Goal: Answer question/provide support

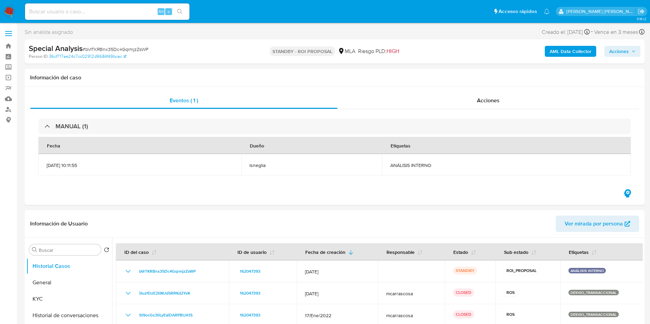
select select "10"
click at [62, 15] on input at bounding box center [107, 11] width 164 height 9
paste input "vkolU3h90rpJOAMiHdQelXI1"
type input "vkolU3h90rpJOAMiHdQelXI1"
click at [179, 10] on icon "search-icon" at bounding box center [179, 11] width 5 height 5
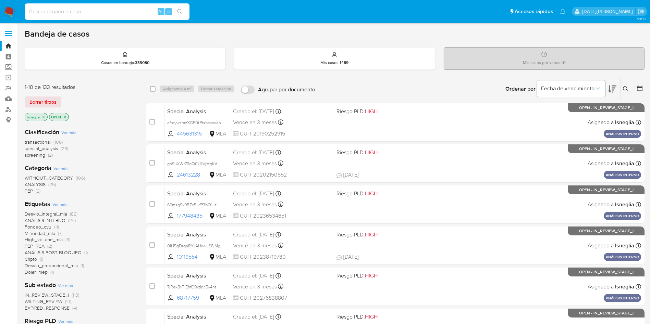
click at [62, 13] on input at bounding box center [107, 11] width 164 height 9
paste input "vkolU3h90rpJOAMiHdQelXI1"
type input "vkolU3h90rpJOAMiHdQelXI1"
click at [182, 11] on icon "search-icon" at bounding box center [179, 11] width 5 height 5
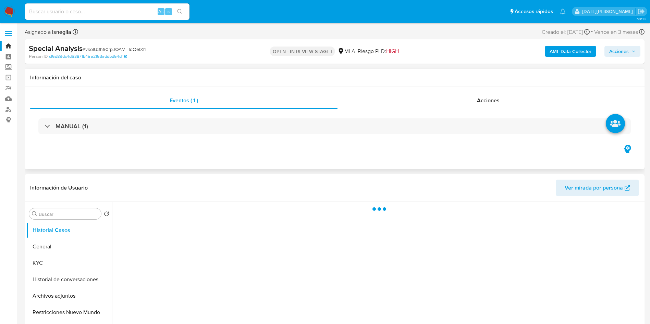
select select "10"
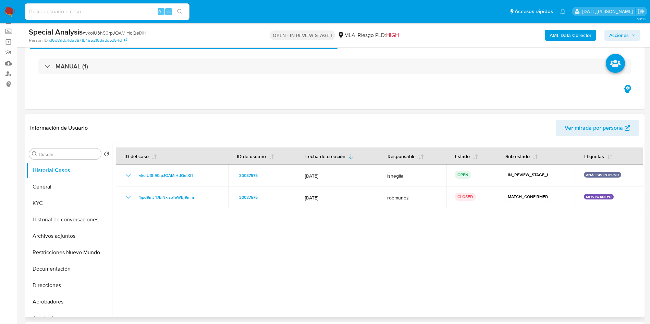
scroll to position [51, 0]
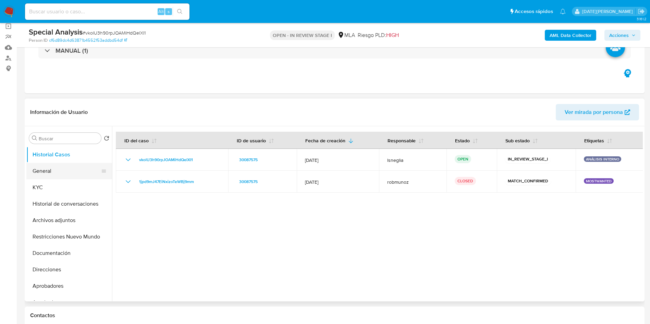
click at [50, 173] on button "General" at bounding box center [66, 171] width 80 height 16
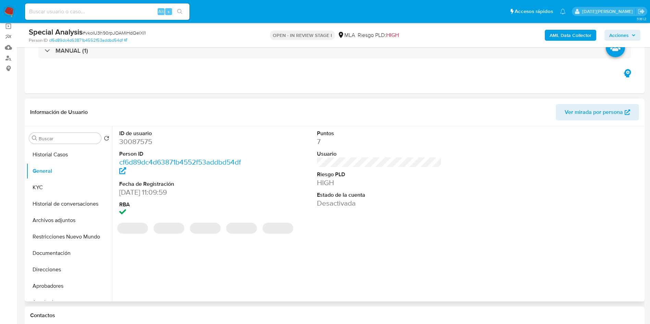
click at [140, 141] on dd "30087575" at bounding box center [181, 142] width 125 height 10
copy dd "30087575"
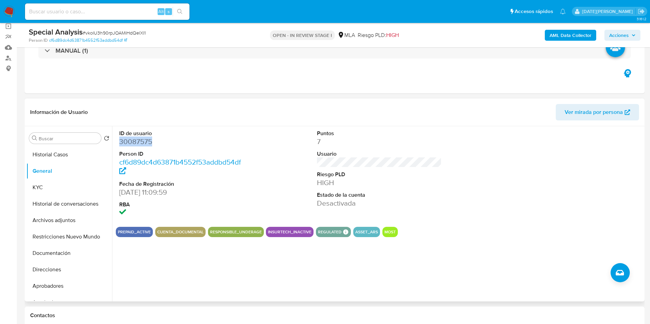
copy dd "30087575"
click at [65, 185] on button "KYC" at bounding box center [66, 187] width 80 height 16
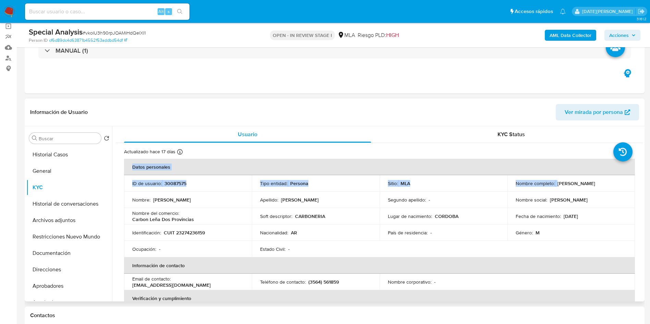
drag, startPoint x: 555, startPoint y: 183, endPoint x: 632, endPoint y: 179, distance: 77.5
click at [530, 190] on td "Nombre completo : Emiliano Ernesto Chiappero" at bounding box center [571, 183] width 128 height 16
drag, startPoint x: 555, startPoint y: 184, endPoint x: 613, endPoint y: 186, distance: 58.3
click at [595, 186] on p "Emiliano Ernesto Chiappero" at bounding box center [576, 184] width 38 height 6
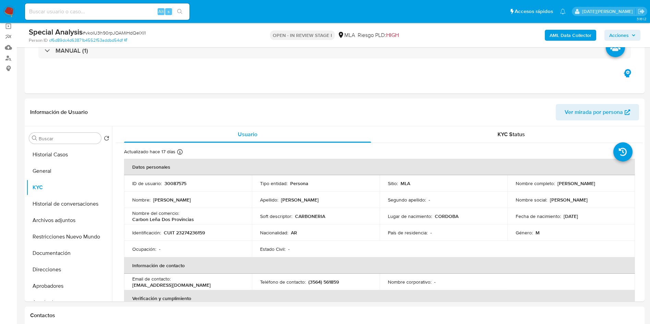
copy p "Emiliano Ernesto Chiappero"
drag, startPoint x: 163, startPoint y: 233, endPoint x: 212, endPoint y: 233, distance: 49.3
click at [212, 233] on div "Identificación : CUIT 23274236159" at bounding box center [187, 233] width 111 height 6
copy div "CUIT 23274236159"
click at [63, 271] on button "Direcciones" at bounding box center [66, 270] width 80 height 16
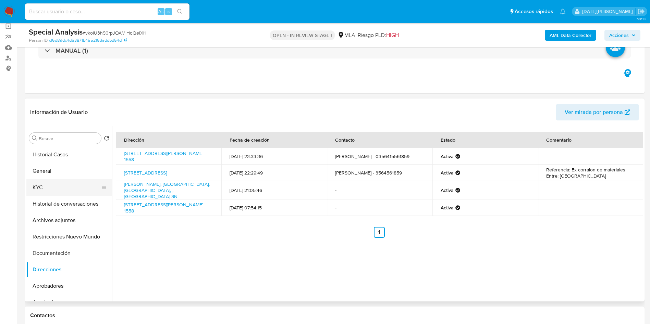
click at [54, 182] on button "KYC" at bounding box center [66, 187] width 80 height 16
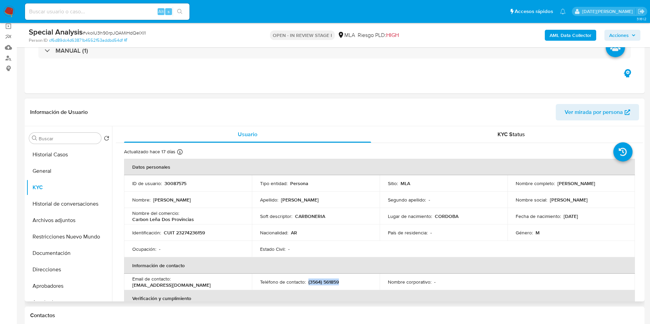
drag, startPoint x: 308, startPoint y: 282, endPoint x: 347, endPoint y: 282, distance: 39.4
click at [347, 282] on div "Teléfono de contacto : (3564) 561859" at bounding box center [315, 282] width 111 height 6
copy p "(3564) 561859"
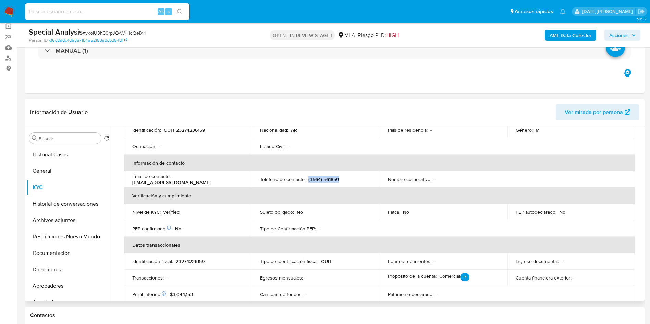
scroll to position [0, 0]
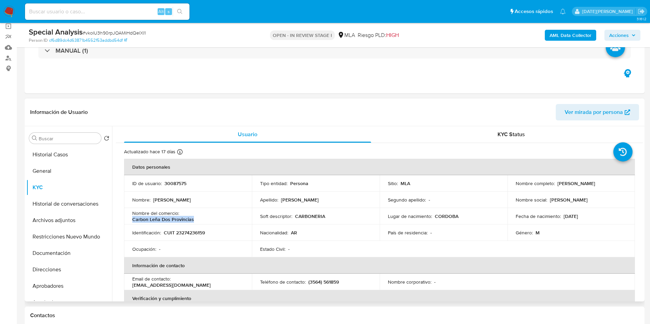
drag, startPoint x: 133, startPoint y: 218, endPoint x: 206, endPoint y: 219, distance: 73.0
click at [206, 219] on div "Nombre del comercio : Carbon Leña Dos Provincias" at bounding box center [187, 216] width 111 height 12
copy p "Carbon Leña Dos Provincias"
click at [595, 182] on p "Emiliano Ernesto Chiappero" at bounding box center [576, 184] width 38 height 6
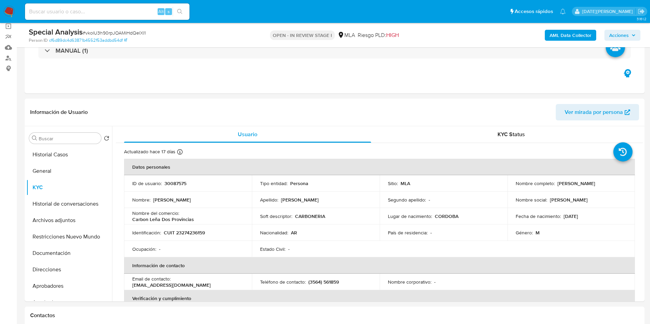
copy p "Chiappero"
drag, startPoint x: 308, startPoint y: 283, endPoint x: 313, endPoint y: 283, distance: 5.8
click at [313, 283] on p "(3564) 561859" at bounding box center [323, 282] width 30 height 6
click at [332, 282] on p "(3564) 561859" at bounding box center [323, 282] width 30 height 6
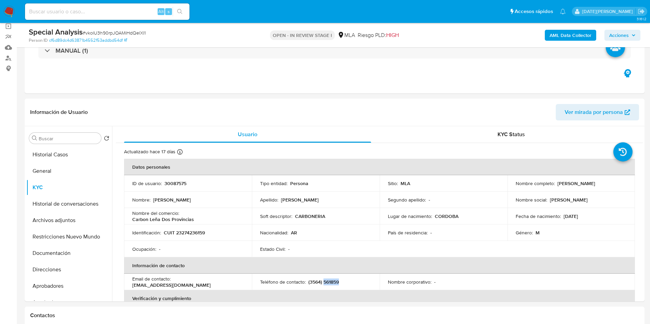
copy p "561859"
click at [191, 232] on p "CUIT 23274236159" at bounding box center [184, 233] width 41 height 6
copy p "23274236159"
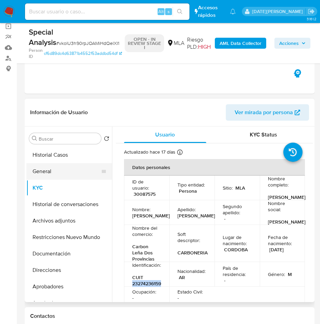
click at [54, 169] on button "General" at bounding box center [66, 171] width 80 height 16
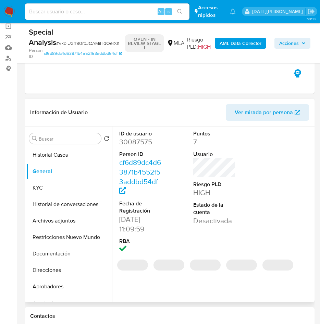
click at [142, 142] on dd "30087575" at bounding box center [140, 142] width 42 height 10
copy dd "30087575"
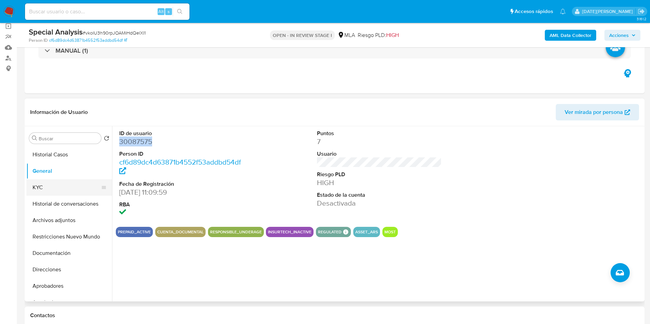
click at [40, 191] on button "KYC" at bounding box center [66, 187] width 80 height 16
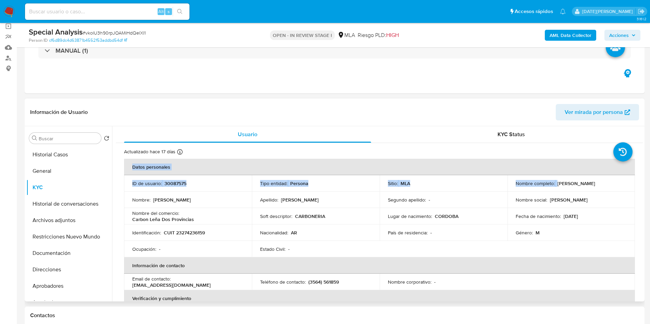
drag, startPoint x: 555, startPoint y: 184, endPoint x: 634, endPoint y: 185, distance: 79.1
click at [585, 182] on p "Emiliano Ernesto Chiappero" at bounding box center [576, 184] width 38 height 6
drag, startPoint x: 617, startPoint y: 183, endPoint x: 575, endPoint y: 184, distance: 41.1
click at [575, 184] on div "Nombre completo : Emiliano Ernesto Chiappero" at bounding box center [571, 184] width 111 height 6
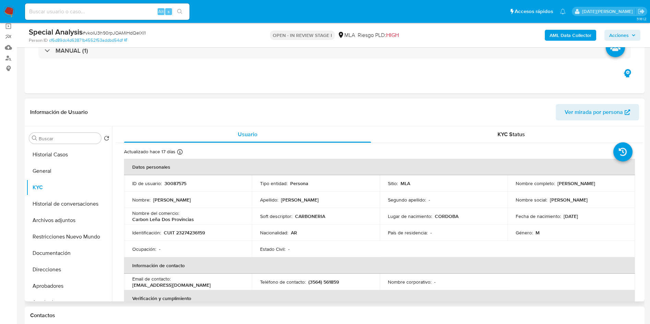
drag, startPoint x: 555, startPoint y: 185, endPoint x: 613, endPoint y: 184, distance: 58.2
click at [595, 184] on p "Emiliano Ernesto Chiappero" at bounding box center [576, 184] width 38 height 6
click at [62, 234] on button "Restricciones Nuevo Mundo" at bounding box center [66, 237] width 80 height 16
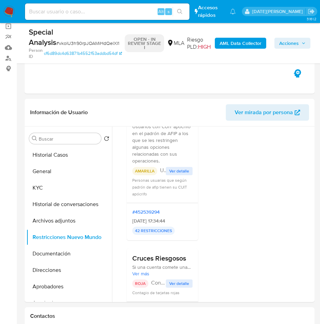
scroll to position [145, 0]
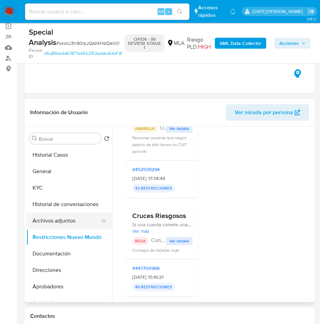
click at [77, 219] on button "Archivos adjuntos" at bounding box center [66, 220] width 80 height 16
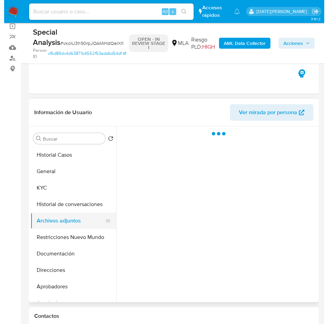
scroll to position [0, 0]
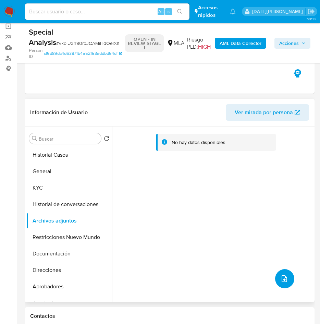
click at [280, 279] on icon "upload-file" at bounding box center [284, 278] width 8 height 8
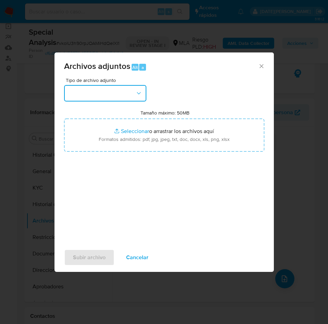
click at [94, 99] on button "button" at bounding box center [105, 93] width 82 height 16
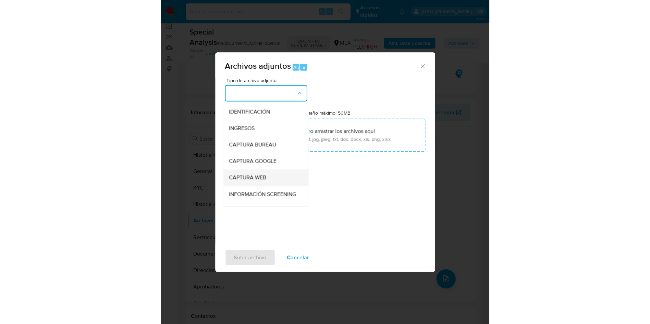
scroll to position [51, 0]
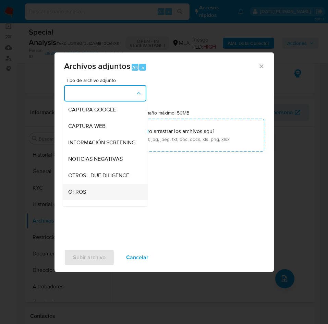
click at [97, 193] on div "OTROS" at bounding box center [103, 192] width 70 height 16
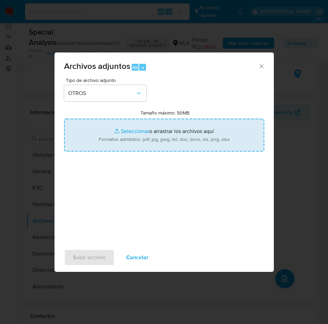
type input "C:\fakepath\Caselog vkolU3h90rpJOAMiHdQelXI1.docx"
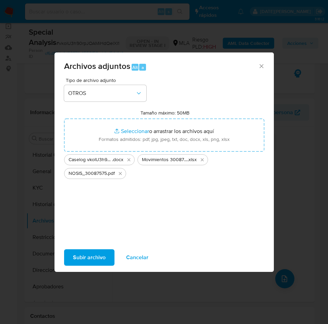
click at [87, 260] on span "Subir archivo" at bounding box center [89, 257] width 33 height 15
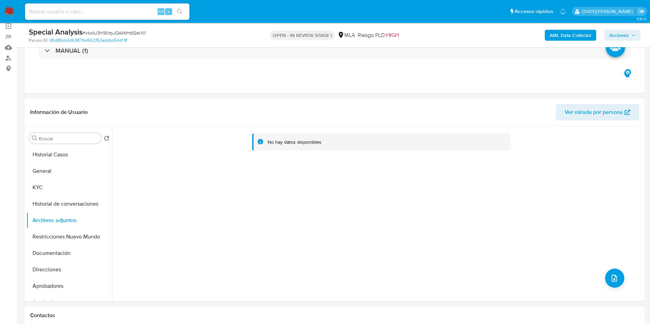
click at [575, 38] on b "AML Data Collector" at bounding box center [570, 35] width 42 height 11
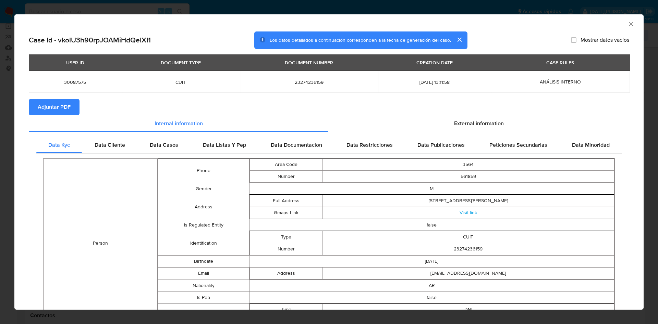
click at [57, 101] on span "Adjuntar PDF" at bounding box center [54, 107] width 33 height 15
click at [112, 147] on span "Data Cliente" at bounding box center [110, 146] width 30 height 8
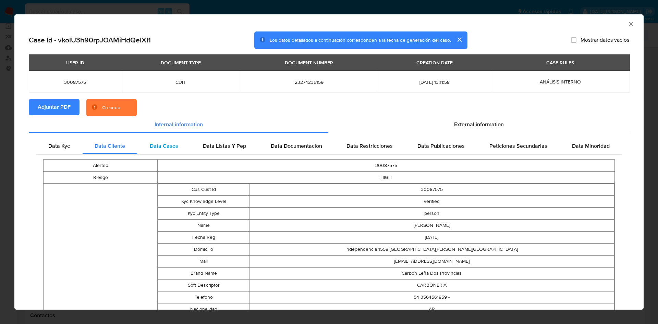
click at [154, 150] on span "Data Casos" at bounding box center [164, 146] width 28 height 8
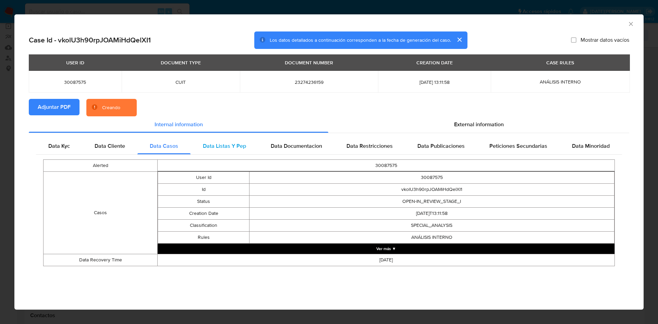
click at [213, 145] on span "Data Listas Y Pep" at bounding box center [224, 146] width 43 height 8
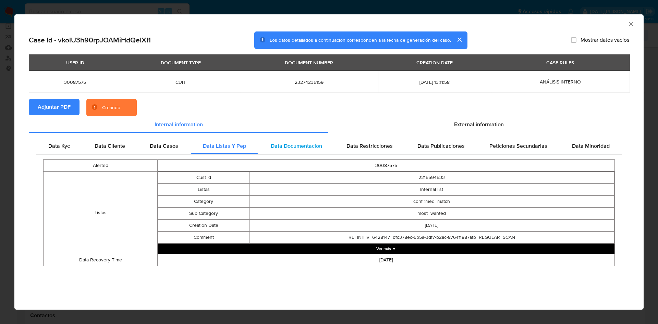
click at [281, 146] on span "Data Documentacion" at bounding box center [296, 146] width 51 height 8
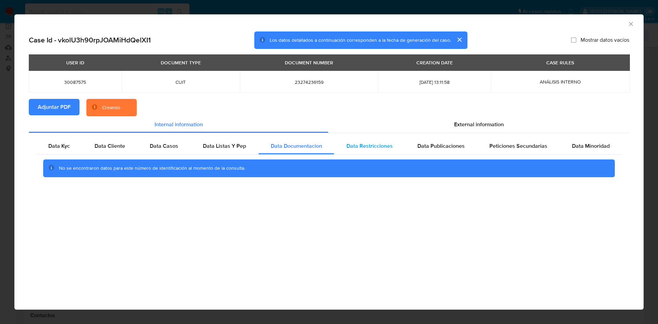
click at [357, 144] on span "Data Restricciones" at bounding box center [369, 146] width 46 height 8
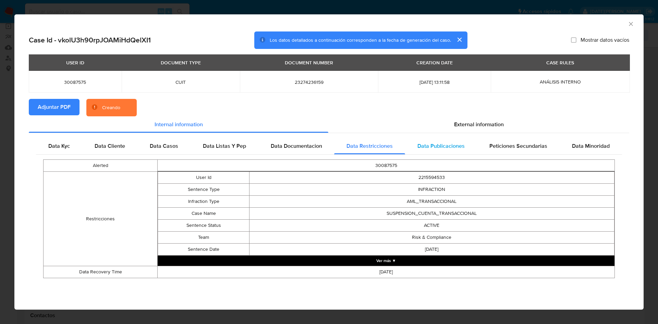
click at [459, 146] on span "Data Publicaciones" at bounding box center [440, 146] width 47 height 8
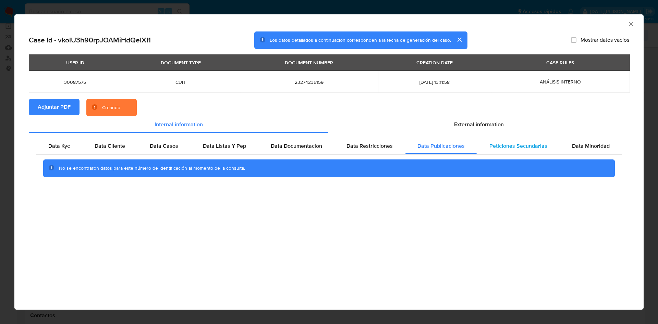
click at [500, 146] on span "Peticiones Secundarias" at bounding box center [518, 146] width 58 height 8
click at [566, 144] on div "Data Minoridad" at bounding box center [590, 146] width 62 height 16
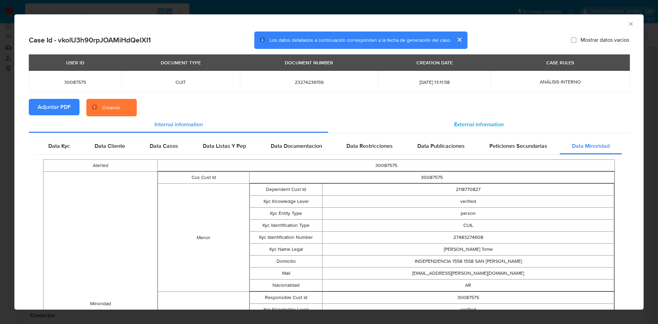
click at [480, 119] on div "External information" at bounding box center [478, 124] width 301 height 16
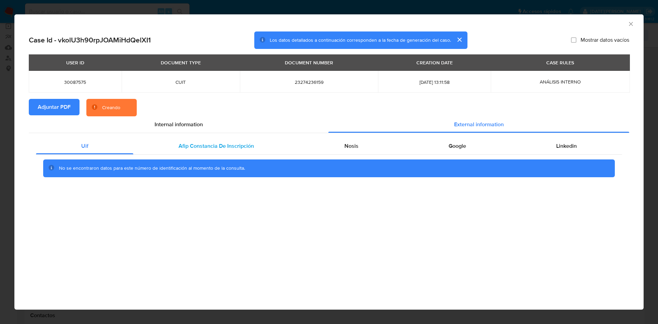
click at [190, 146] on span "Afip Constancia De Inscripción" at bounding box center [215, 146] width 75 height 8
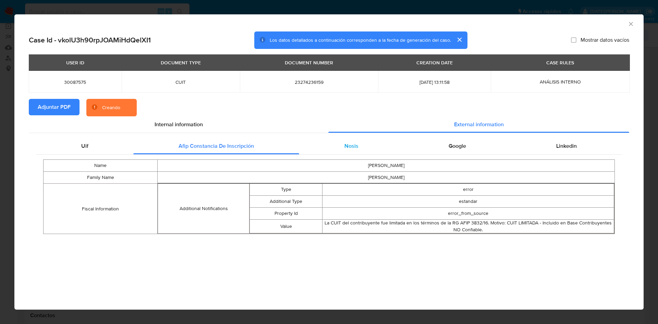
click at [353, 142] on span "Nosis" at bounding box center [351, 146] width 14 height 8
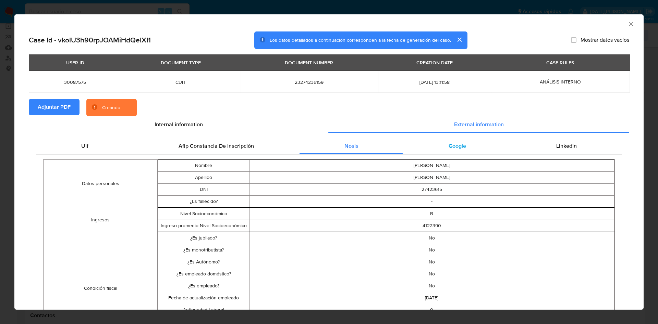
click at [448, 144] on span "Google" at bounding box center [456, 146] width 17 height 8
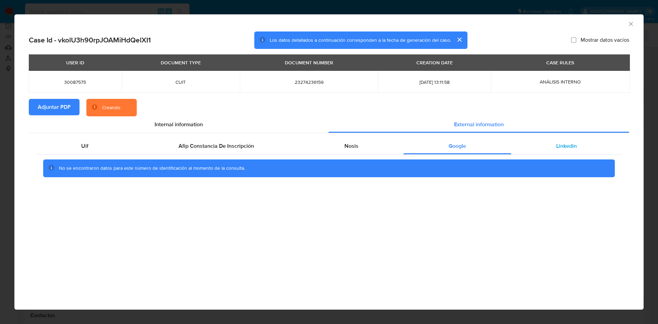
click at [566, 140] on div "Linkedin" at bounding box center [566, 146] width 111 height 16
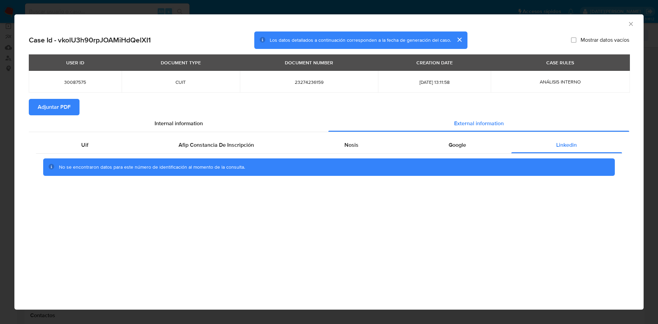
click at [630, 25] on icon "Cerrar ventana" at bounding box center [630, 24] width 7 height 7
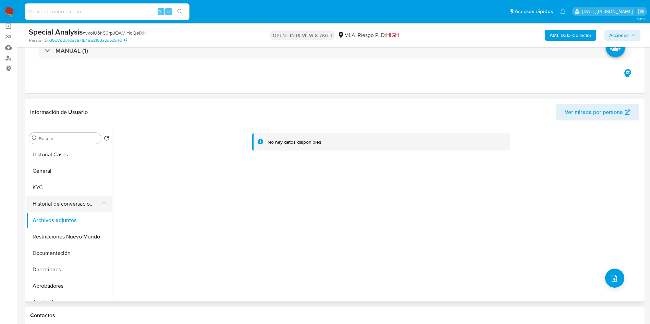
click at [44, 208] on button "Historial de conversaciones" at bounding box center [66, 204] width 80 height 16
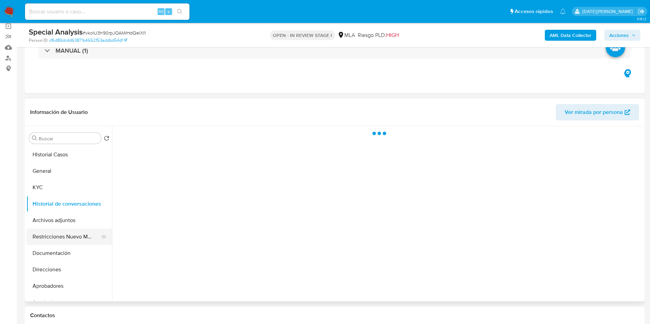
click at [42, 237] on button "Restricciones Nuevo Mundo" at bounding box center [66, 237] width 80 height 16
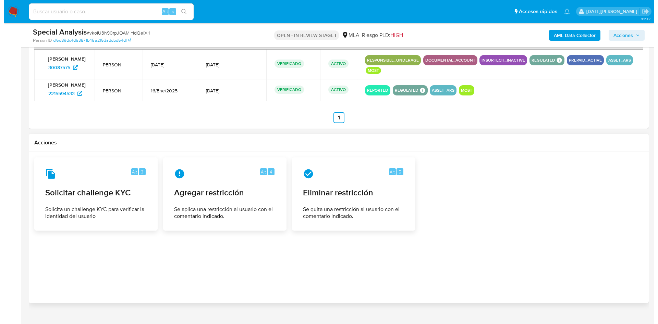
scroll to position [895, 0]
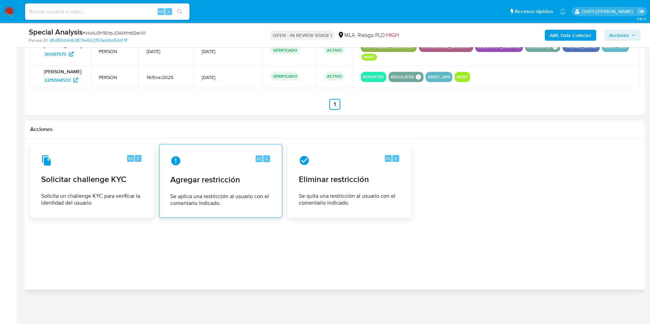
click at [199, 186] on div "Alt 4 Agregar restricción Se aplica una restricción al usuario con el comentari…" at bounding box center [221, 181] width 112 height 62
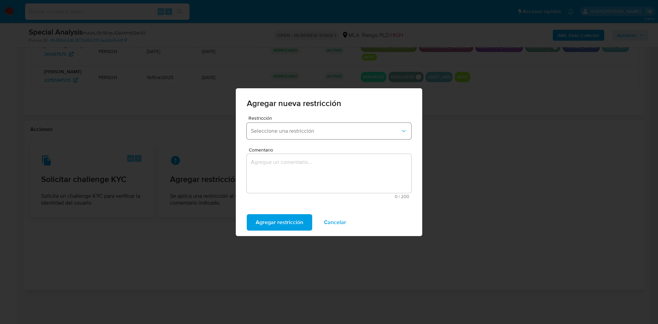
click at [293, 137] on button "Seleccione una restricción" at bounding box center [329, 131] width 164 height 16
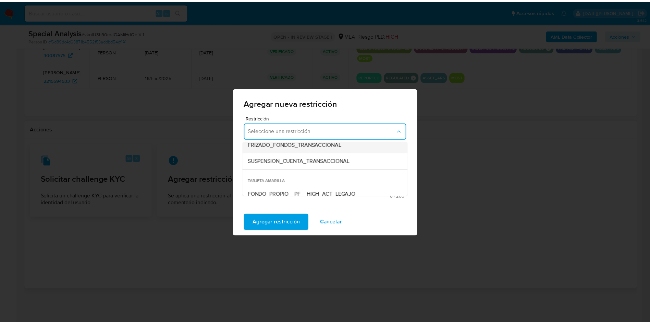
scroll to position [103, 0]
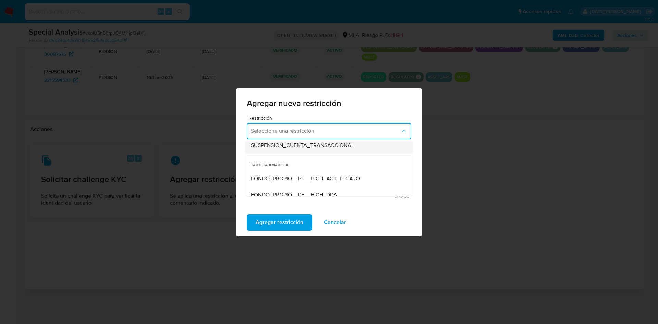
click at [318, 146] on span "SUSPENSION_CUENTA_TRANSACCIONAL" at bounding box center [302, 145] width 103 height 7
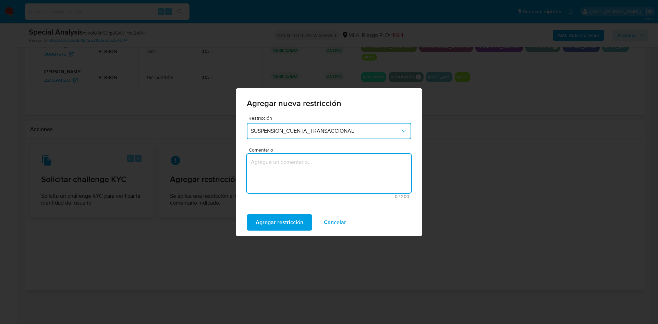
click at [311, 171] on textarea "Comentario" at bounding box center [329, 173] width 164 height 39
type textarea "aml"
click at [285, 215] on span "Agregar restricción" at bounding box center [280, 222] width 48 height 15
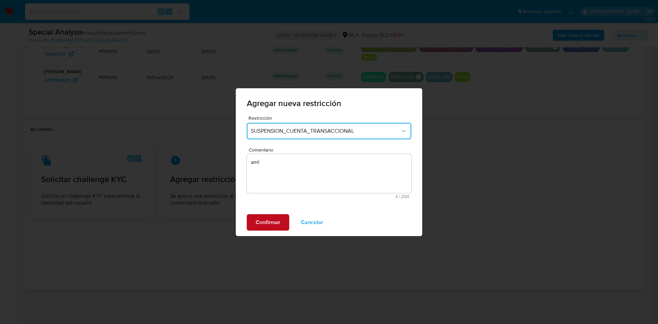
click at [280, 220] on button "Confirmar" at bounding box center [268, 222] width 42 height 16
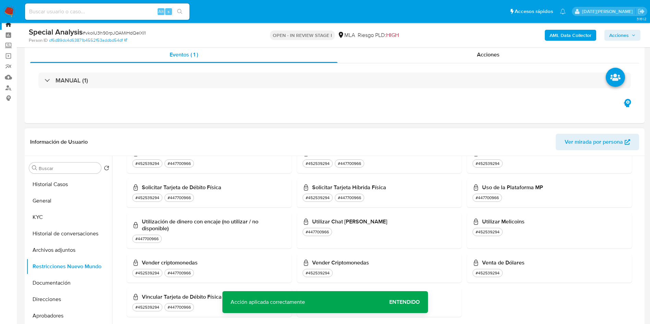
scroll to position [73, 0]
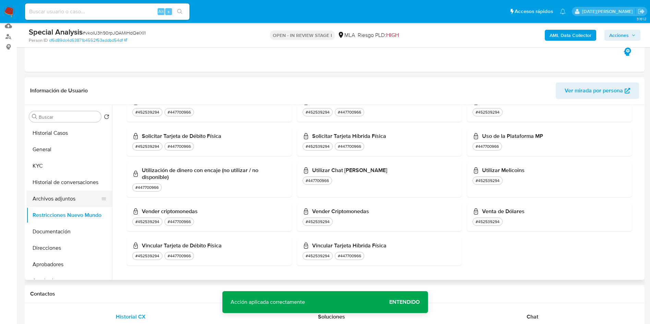
click at [72, 201] on button "Archivos adjuntos" at bounding box center [66, 199] width 80 height 16
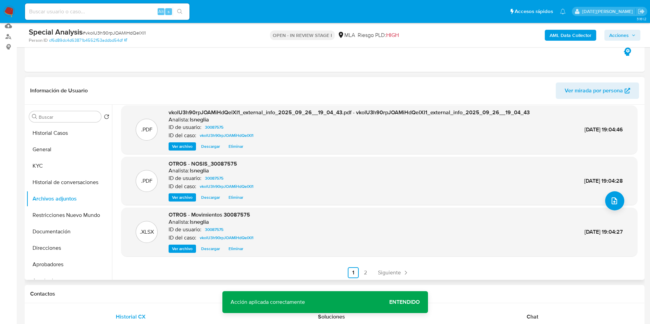
scroll to position [58, 0]
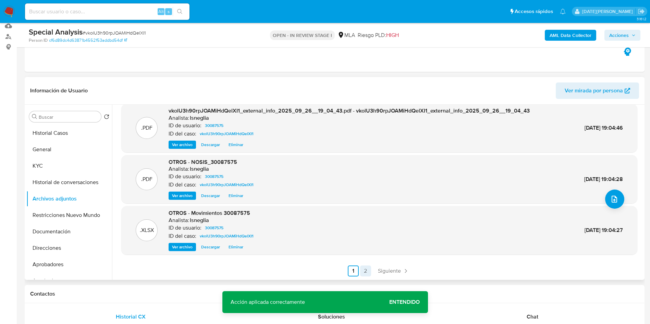
click at [362, 268] on link "2" at bounding box center [365, 271] width 11 height 11
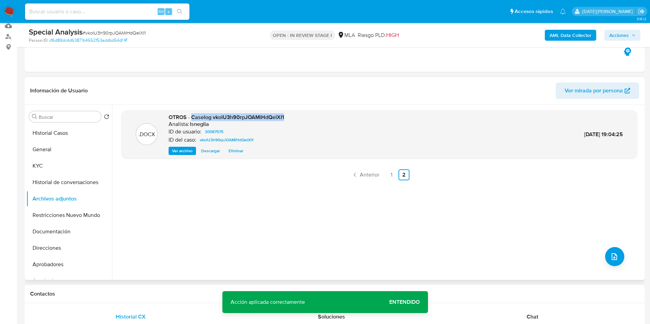
drag, startPoint x: 191, startPoint y: 117, endPoint x: 289, endPoint y: 117, distance: 98.3
click at [295, 118] on div ".DOCX OTROS - Caselog vkolU3h90rpJOAMiHdQelXI1 Analista: lsneglia ID de usuario…" at bounding box center [379, 135] width 509 height 42
click at [64, 218] on button "Restricciones Nuevo Mundo" at bounding box center [66, 215] width 80 height 16
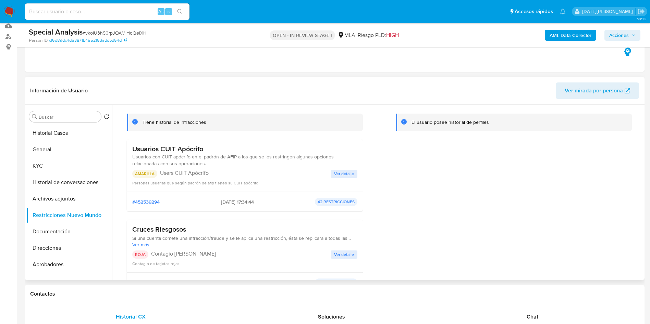
scroll to position [51, 0]
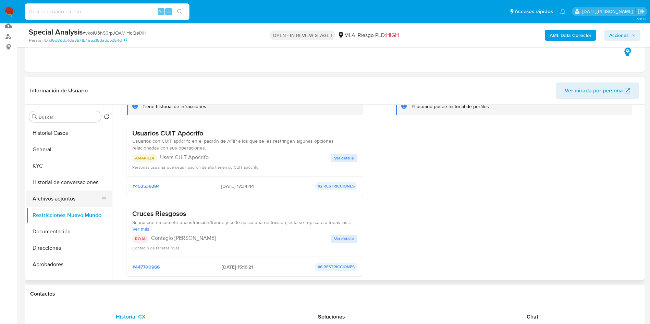
click at [60, 200] on button "Archivos adjuntos" at bounding box center [66, 199] width 80 height 16
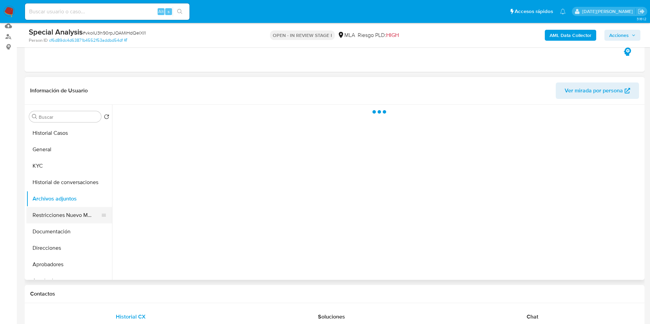
click at [62, 212] on button "Restricciones Nuevo Mundo" at bounding box center [66, 215] width 80 height 16
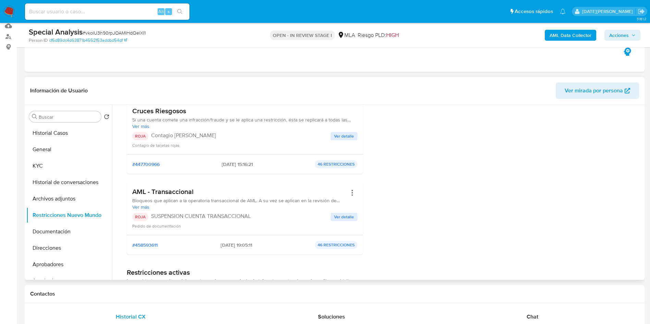
scroll to position [206, 0]
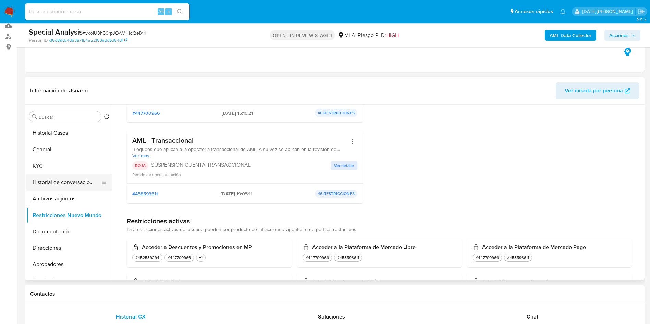
click at [71, 181] on button "Historial de conversaciones" at bounding box center [66, 182] width 80 height 16
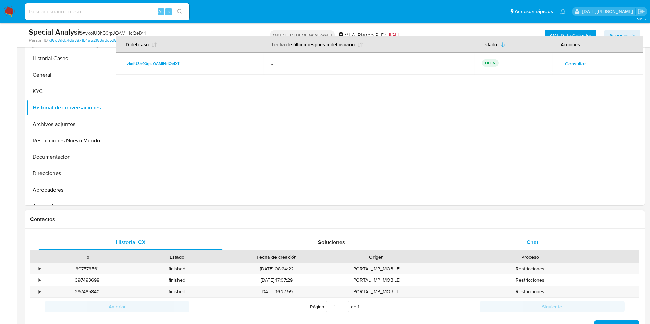
scroll to position [227, 0]
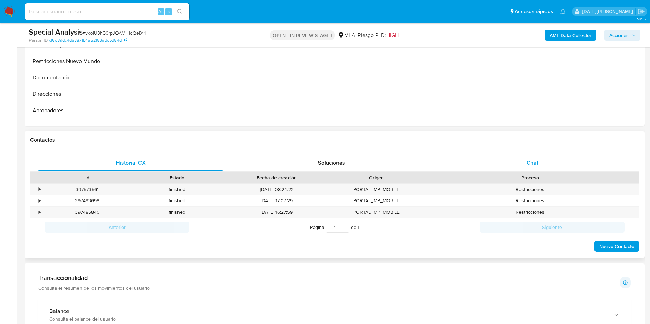
click at [558, 155] on div "Chat" at bounding box center [532, 163] width 184 height 16
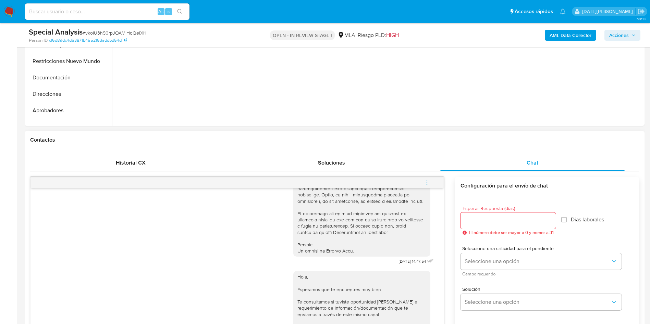
click at [430, 180] on icon "menu-action" at bounding box center [427, 183] width 6 height 6
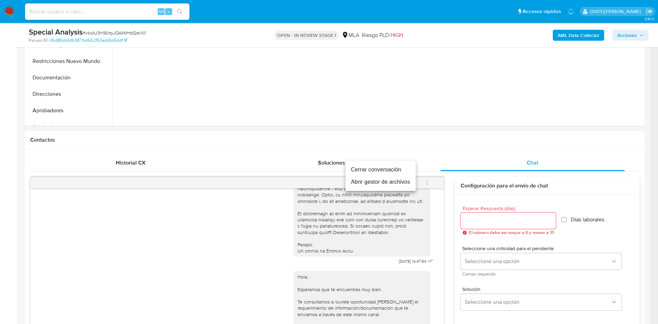
click at [387, 173] on li "Cerrar conversación" at bounding box center [380, 170] width 70 height 12
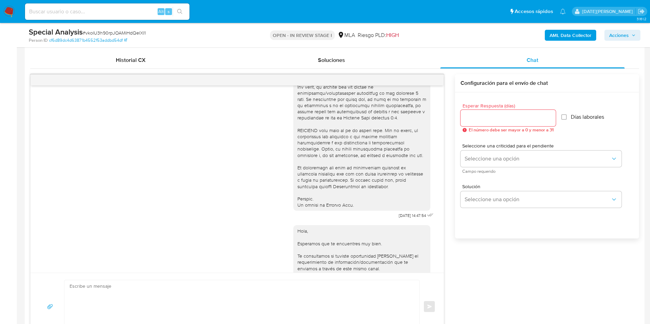
scroll to position [257, 0]
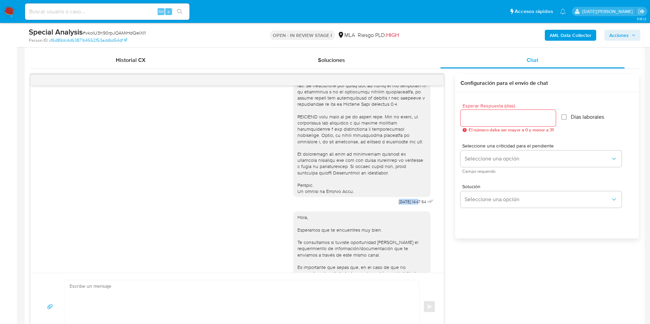
drag, startPoint x: 382, startPoint y: 213, endPoint x: 403, endPoint y: 214, distance: 21.9
click at [403, 207] on div "17/09/2025 14:47:54" at bounding box center [364, 19] width 142 height 375
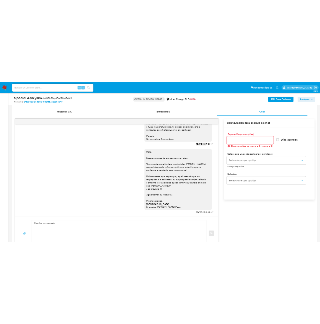
scroll to position [351, 0]
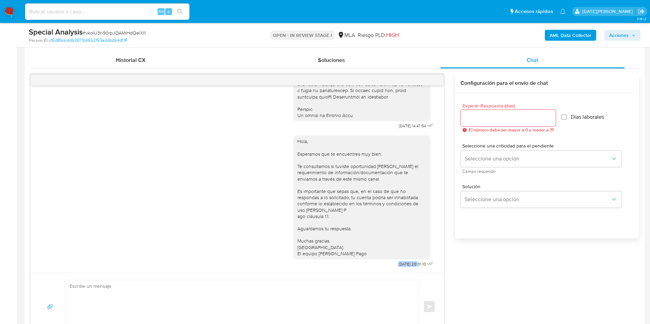
drag, startPoint x: 381, startPoint y: 264, endPoint x: 402, endPoint y: 266, distance: 21.6
click at [402, 266] on div "Hola, Esperamos que te encuentres muy bien. Te consultamos si tuviste oportunid…" at bounding box center [364, 200] width 142 height 138
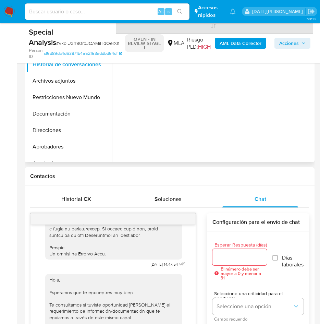
scroll to position [124, 0]
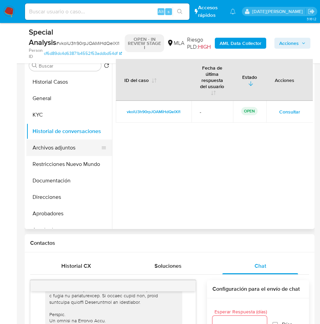
click at [58, 146] on button "Archivos adjuntos" at bounding box center [66, 147] width 80 height 16
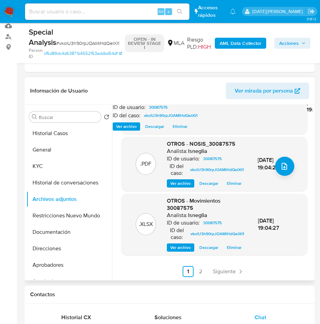
scroll to position [104, 0]
click at [196, 269] on link "2" at bounding box center [200, 271] width 11 height 11
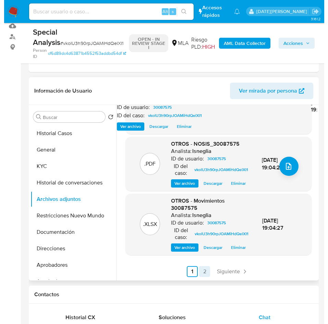
scroll to position [0, 0]
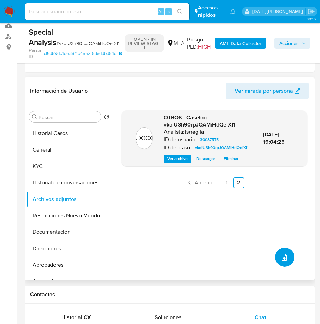
click at [281, 258] on icon "upload-file" at bounding box center [284, 257] width 8 height 8
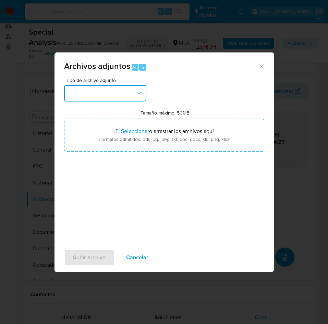
click at [104, 88] on button "button" at bounding box center [105, 93] width 82 height 16
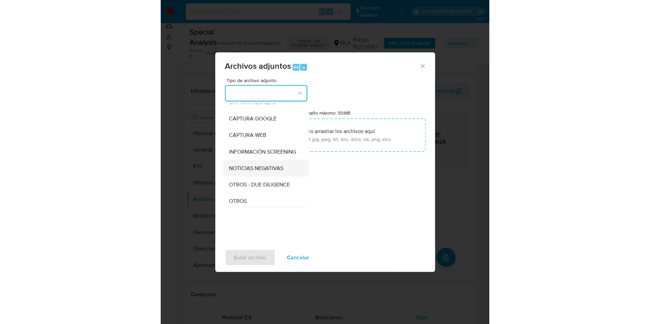
scroll to position [51, 0]
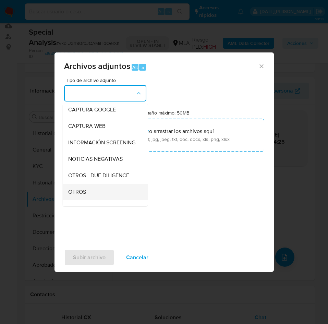
click at [100, 192] on div "OTROS" at bounding box center [103, 192] width 70 height 16
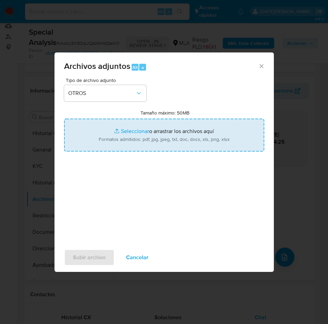
type input "C:\fakepath\Caselog vkolU3h90rpJOAMiHdQelXI1..docx"
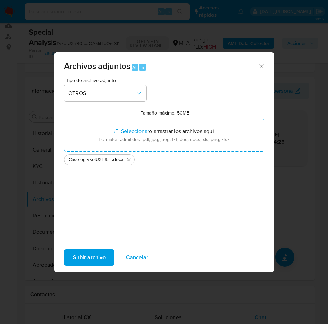
click at [91, 254] on span "Subir archivo" at bounding box center [89, 257] width 33 height 15
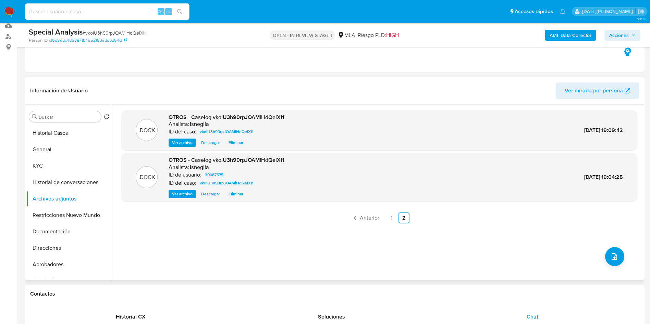
click at [238, 195] on span "Eliminar" at bounding box center [235, 194] width 15 height 7
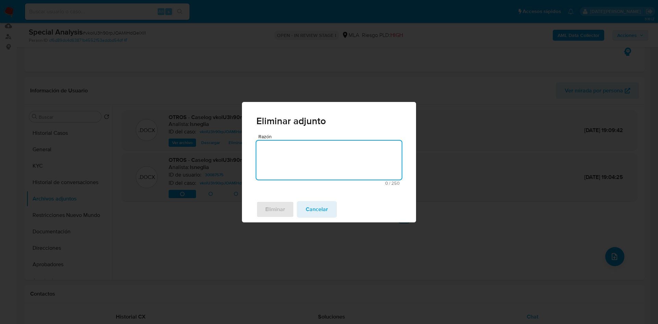
click at [284, 159] on textarea "Razón" at bounding box center [328, 160] width 145 height 39
type textarea "."
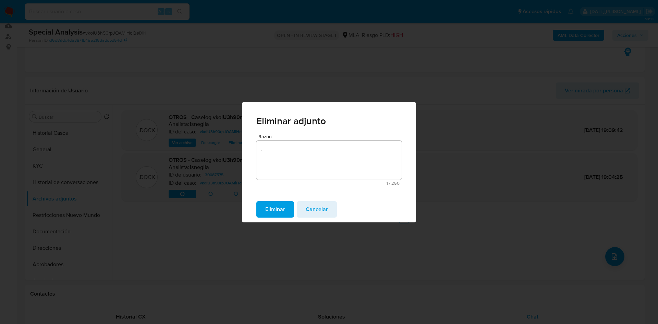
click at [275, 204] on span "Eliminar" at bounding box center [275, 209] width 20 height 15
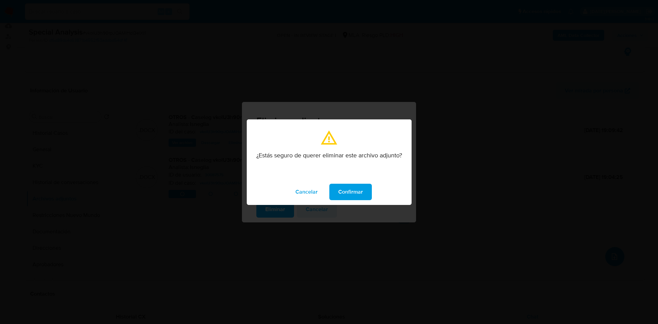
click at [347, 191] on span "Confirmar" at bounding box center [350, 192] width 25 height 15
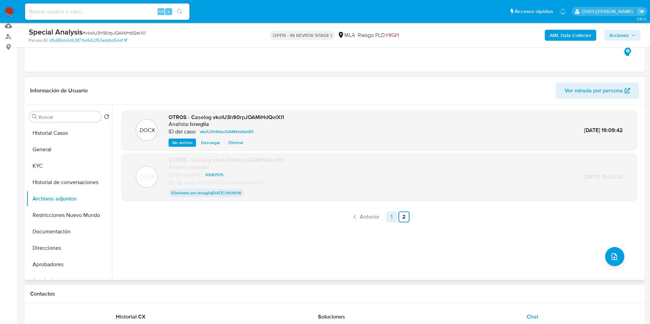
click at [391, 219] on link "1" at bounding box center [391, 217] width 11 height 11
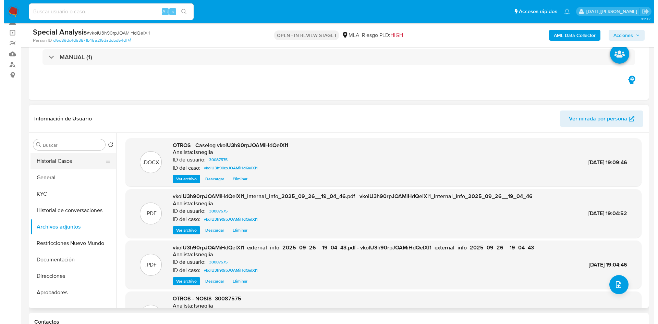
scroll to position [22, 0]
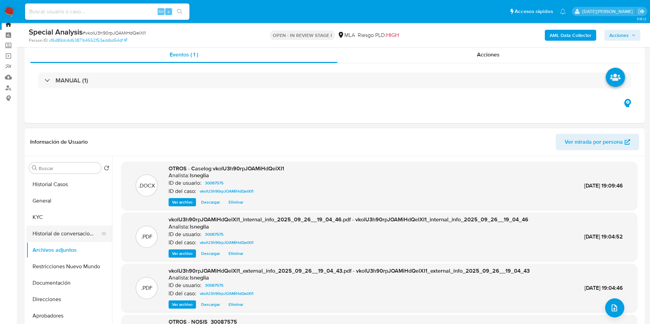
click at [70, 229] on button "Historial de conversaciones" at bounding box center [66, 234] width 80 height 16
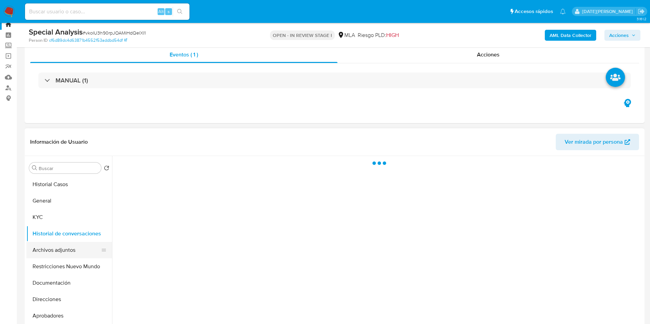
click at [66, 249] on button "Archivos adjuntos" at bounding box center [66, 250] width 80 height 16
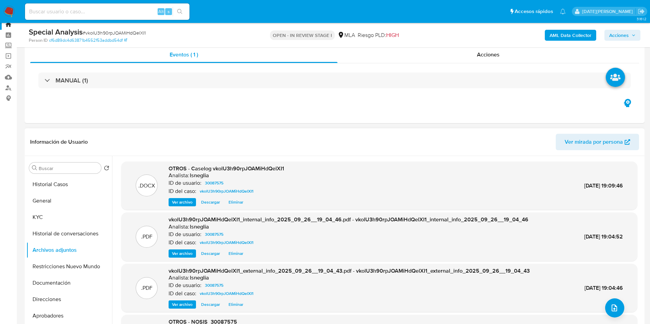
click at [179, 201] on span "Ver archivo" at bounding box center [182, 202] width 21 height 7
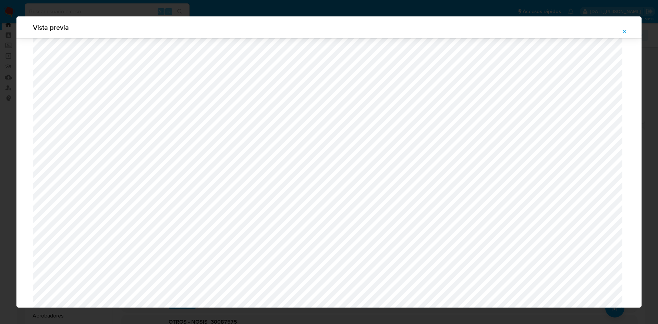
scroll to position [500, 0]
click at [625, 31] on icon "Attachment preview" at bounding box center [623, 31] width 5 height 5
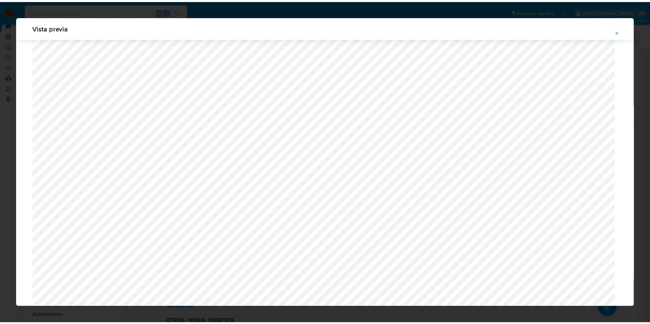
scroll to position [0, 0]
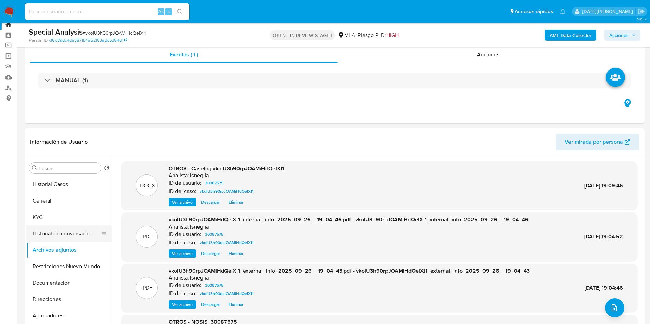
click at [65, 230] on button "Historial de conversaciones" at bounding box center [66, 234] width 80 height 16
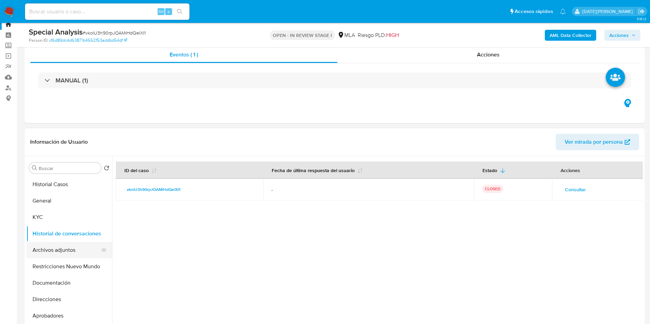
click at [72, 243] on button "Archivos adjuntos" at bounding box center [66, 250] width 80 height 16
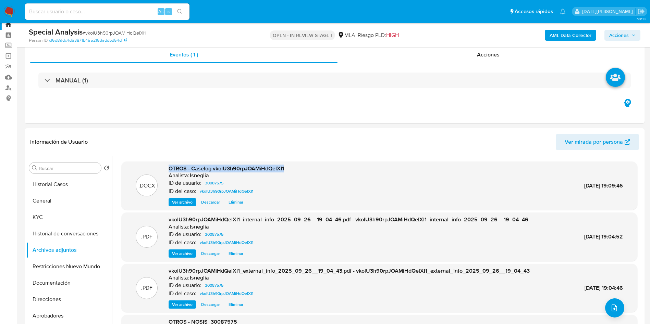
drag, startPoint x: 169, startPoint y: 169, endPoint x: 289, endPoint y: 168, distance: 119.9
click at [289, 168] on div ".DOCX OTROS - Caselog vkolU3h90rpJOAMiHdQelXI1 Analista: lsneglia ID de usuario…" at bounding box center [379, 186] width 509 height 42
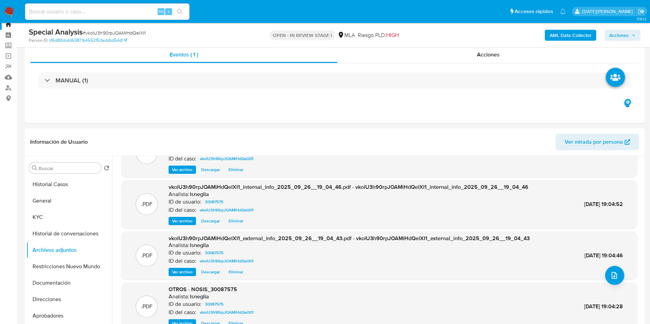
scroll to position [58, 0]
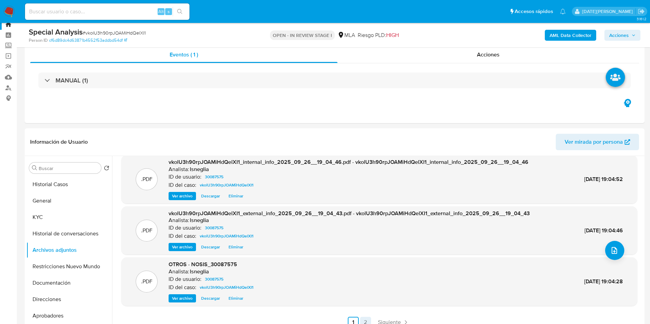
click at [365, 321] on link "2" at bounding box center [365, 322] width 11 height 11
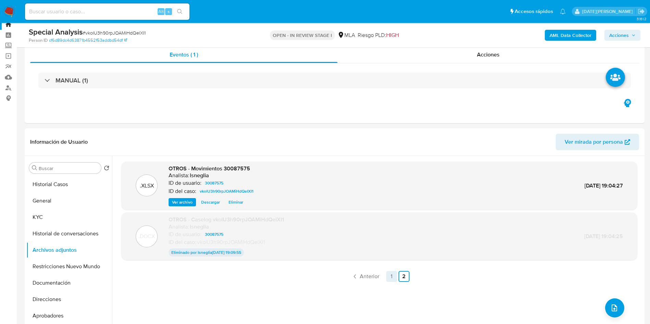
click at [389, 276] on link "1" at bounding box center [391, 276] width 11 height 11
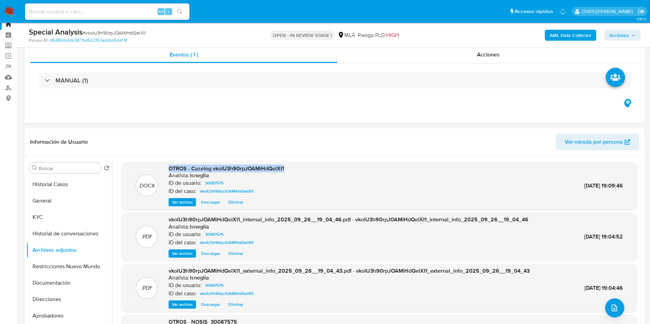
drag, startPoint x: 169, startPoint y: 169, endPoint x: 285, endPoint y: 169, distance: 116.1
click at [285, 169] on div ".DOCX OTROS - Caselog vkolU3h90rpJOAMiHdQelXI1 Analista: lsneglia ID de usuario…" at bounding box center [379, 186] width 509 height 42
click at [66, 234] on button "Historial de conversaciones" at bounding box center [66, 234] width 80 height 16
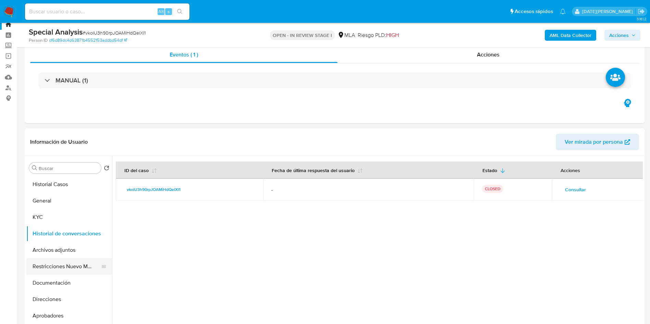
click at [67, 263] on button "Restricciones Nuevo Mundo" at bounding box center [66, 267] width 80 height 16
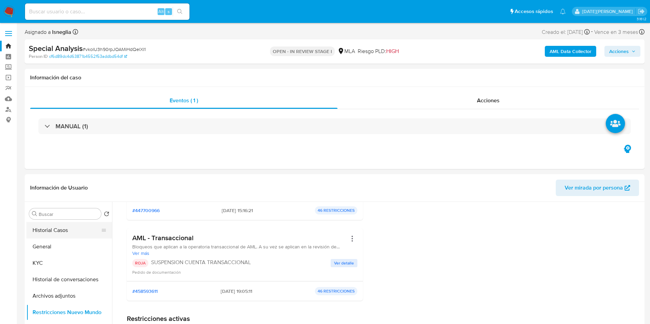
click at [67, 228] on button "Historial Casos" at bounding box center [66, 230] width 80 height 16
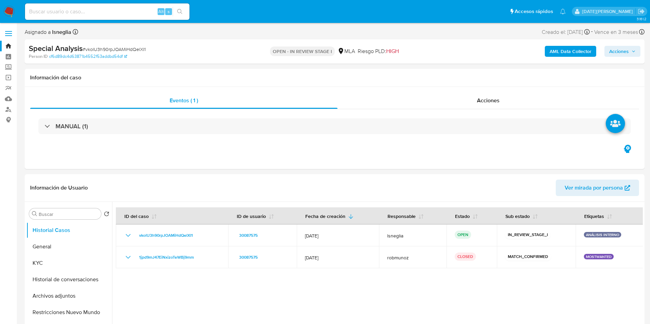
click at [626, 52] on span "Acciones" at bounding box center [619, 51] width 20 height 11
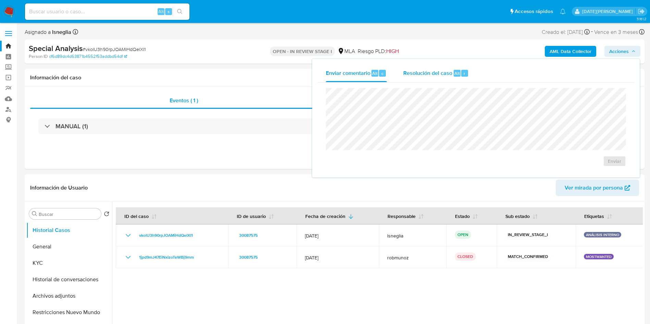
click at [421, 78] on div "Resolución del caso Alt r" at bounding box center [435, 73] width 65 height 18
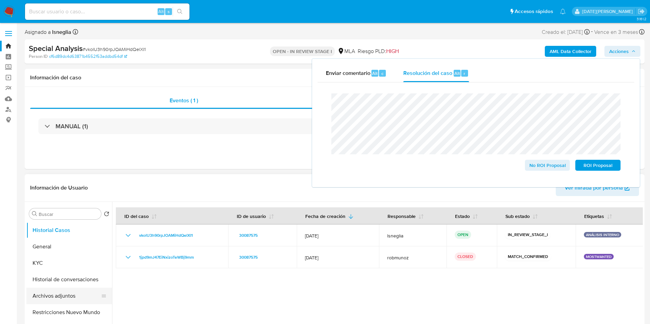
click at [65, 300] on button "Archivos adjuntos" at bounding box center [66, 296] width 80 height 16
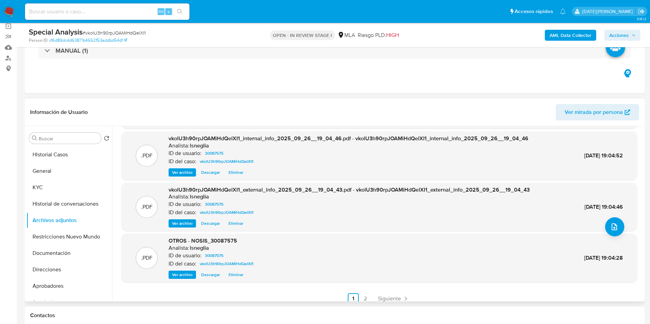
scroll to position [58, 0]
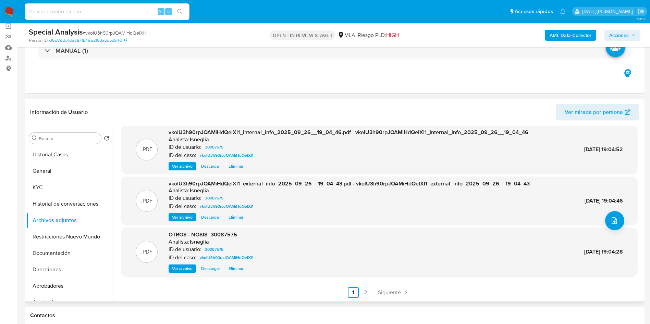
click at [365, 296] on link "2" at bounding box center [365, 292] width 11 height 11
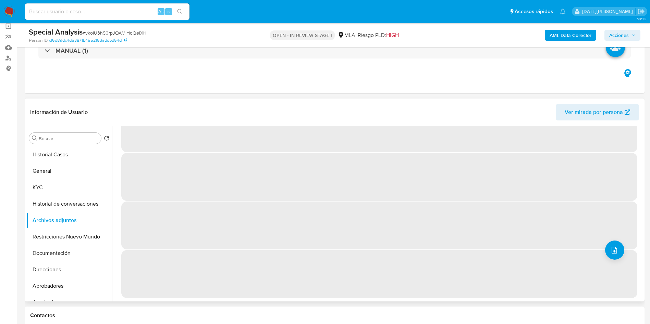
scroll to position [0, 0]
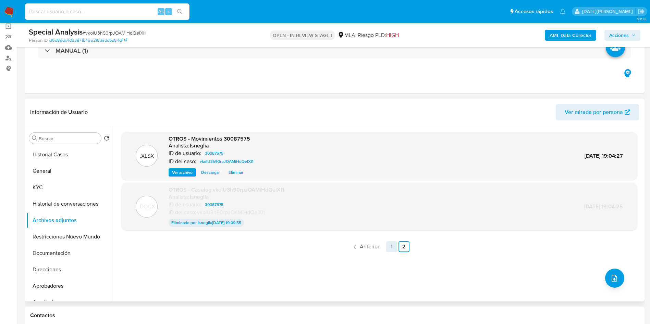
click at [389, 246] on link "1" at bounding box center [391, 246] width 11 height 11
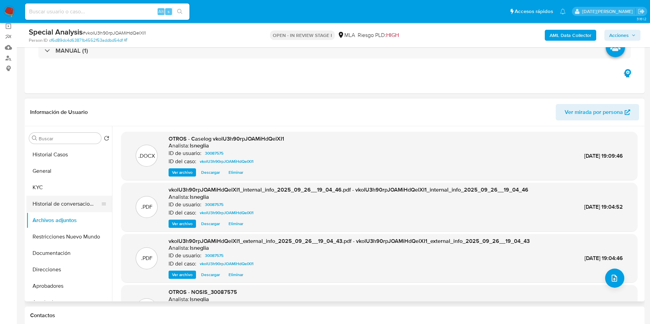
click at [63, 200] on button "Historial de conversaciones" at bounding box center [66, 204] width 80 height 16
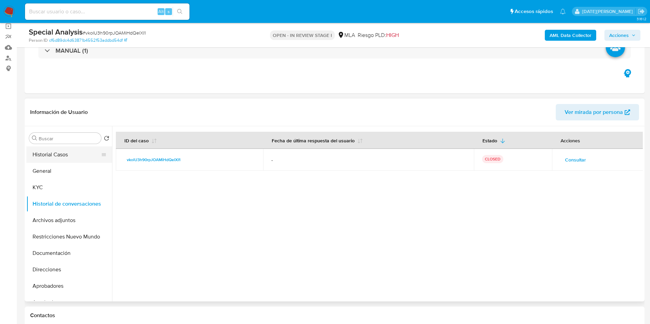
click at [51, 154] on button "Historial Casos" at bounding box center [66, 155] width 80 height 16
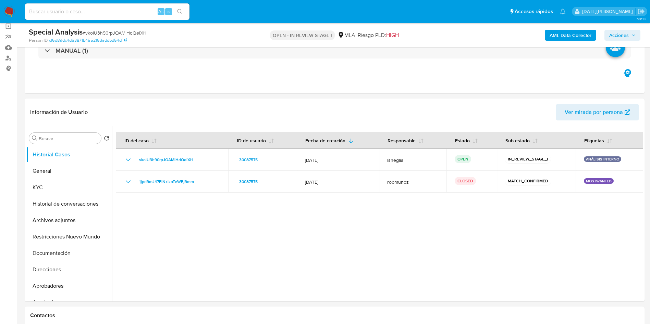
click at [633, 30] on button "Acciones" at bounding box center [622, 35] width 36 height 11
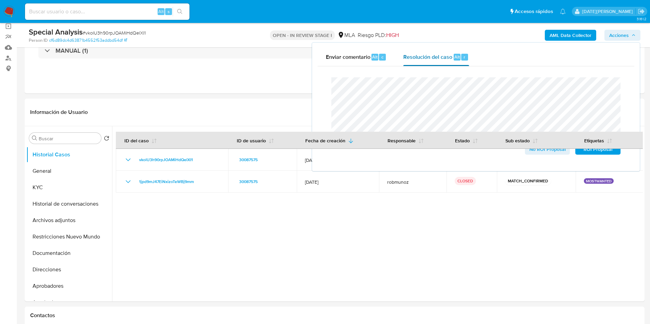
click at [426, 58] on span "Resolución del caso" at bounding box center [427, 57] width 49 height 8
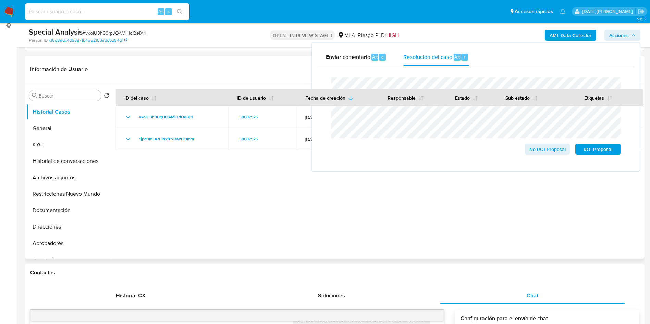
scroll to position [154, 0]
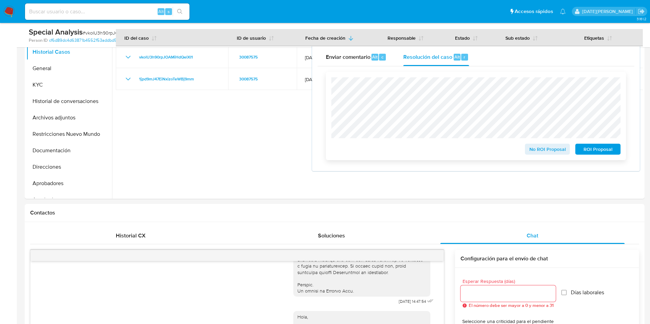
click at [603, 150] on span "ROI Proposal" at bounding box center [598, 150] width 36 height 10
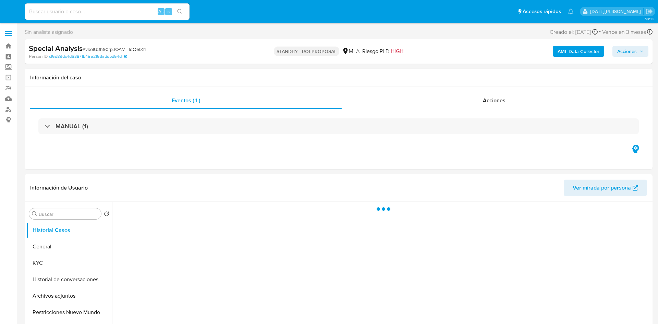
select select "10"
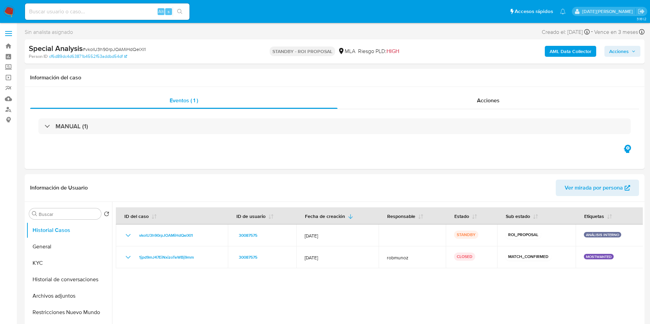
click at [91, 14] on input at bounding box center [107, 11] width 164 height 9
paste input "8NK0rVTjasDGZn1lNbvcxHUb"
type input "8NK0rVTjasDGZn1lNbvcxHUb"
click at [181, 12] on icon "search-icon" at bounding box center [179, 11] width 5 height 5
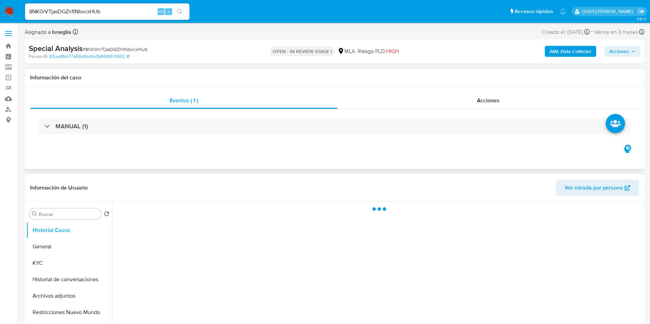
select select "10"
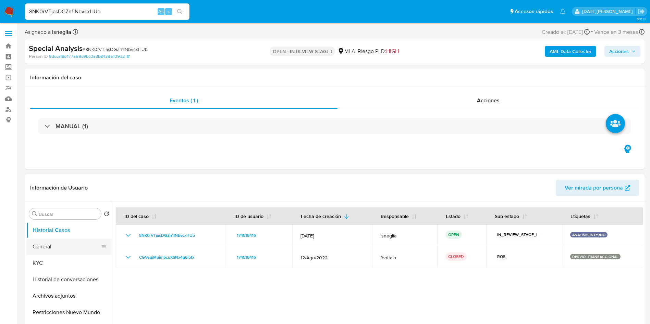
click at [46, 246] on button "General" at bounding box center [66, 247] width 80 height 16
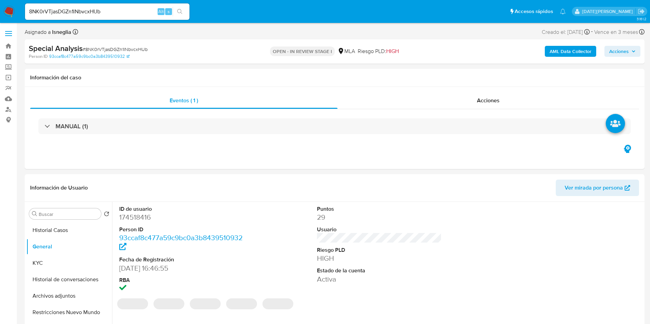
click at [144, 219] on dd "174518416" at bounding box center [181, 218] width 125 height 10
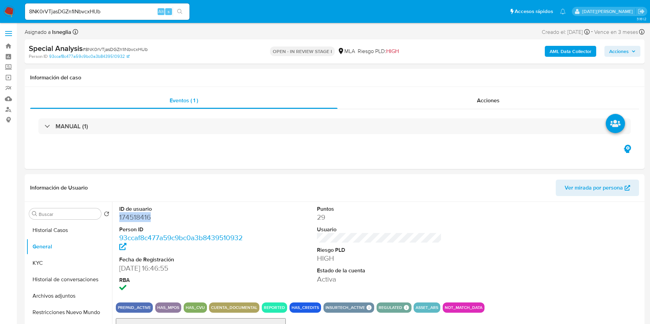
copy dd "174518416"
click at [135, 215] on dd "174518416" at bounding box center [181, 218] width 125 height 10
copy dd "174518416"
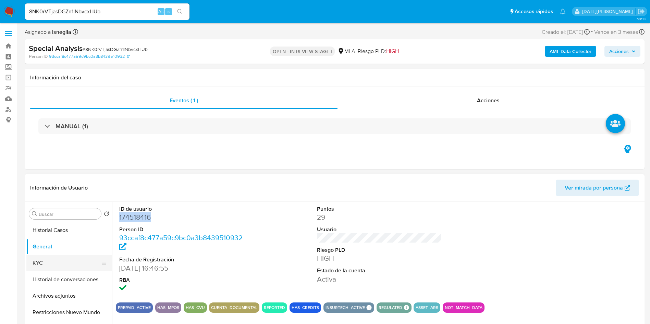
click at [49, 262] on button "KYC" at bounding box center [66, 263] width 80 height 16
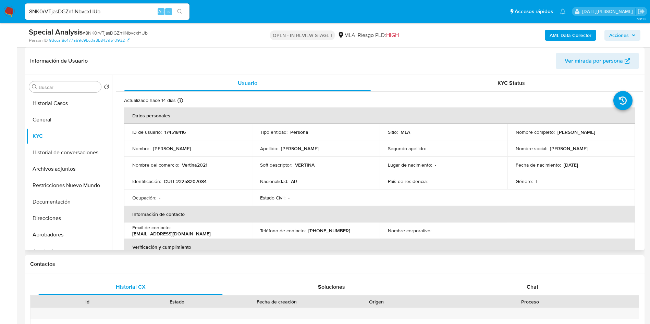
drag, startPoint x: 555, startPoint y: 132, endPoint x: 609, endPoint y: 132, distance: 54.1
click at [609, 132] on div "Nombre completo : Veronica Vertina Tapia" at bounding box center [571, 132] width 111 height 6
copy p "Veronica Vertina Tapia"
drag, startPoint x: 165, startPoint y: 180, endPoint x: 209, endPoint y: 180, distance: 43.8
click at [209, 180] on div "Identificación : CUIT 23258207084" at bounding box center [187, 181] width 111 height 6
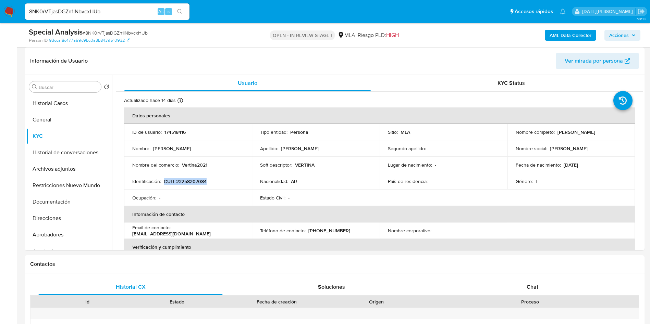
copy p "CUIT 23258207084"
click at [187, 179] on p "CUIT 23258207084" at bounding box center [185, 181] width 43 height 6
click at [188, 182] on p "CUIT 23258207084" at bounding box center [185, 181] width 43 height 6
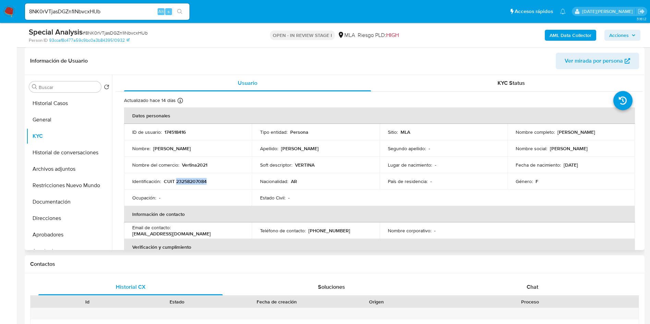
drag, startPoint x: 555, startPoint y: 133, endPoint x: 630, endPoint y: 131, distance: 75.4
click at [630, 131] on td "Nombre completo : Veronica Vertina Tapia" at bounding box center [571, 132] width 128 height 16
copy p "Veronica Vertina Tapia"
click at [193, 181] on p "CUIT 23258207084" at bounding box center [185, 181] width 43 height 6
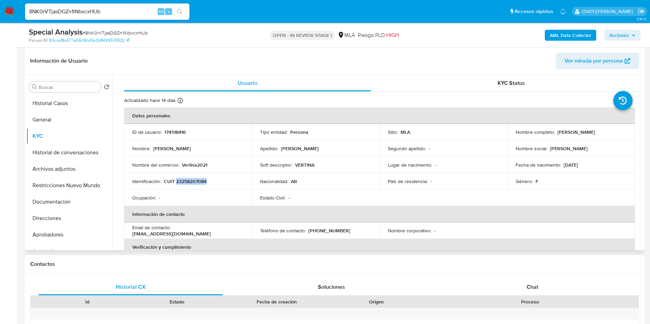
copy p "23258207084"
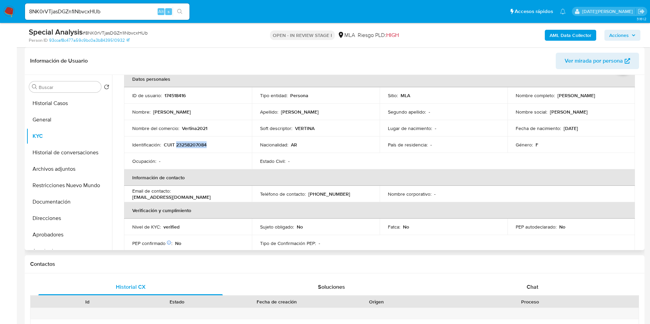
scroll to position [51, 0]
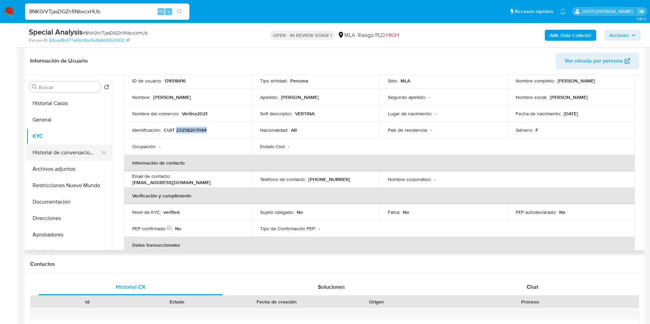
click at [66, 148] on button "Historial de conversaciones" at bounding box center [66, 153] width 80 height 16
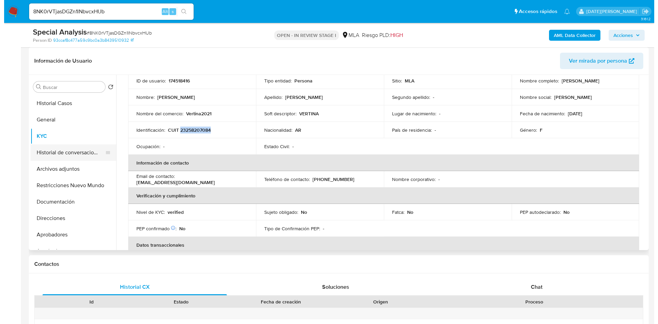
scroll to position [0, 0]
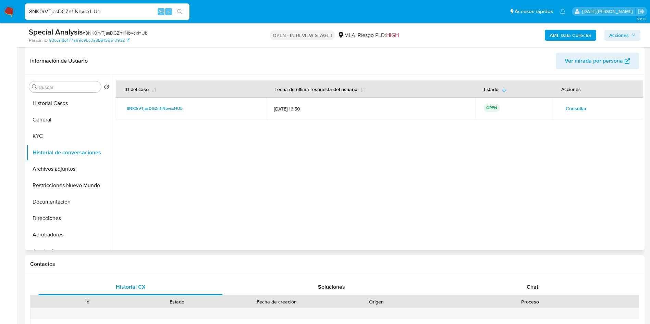
click at [570, 109] on span "Consultar" at bounding box center [576, 109] width 21 height 10
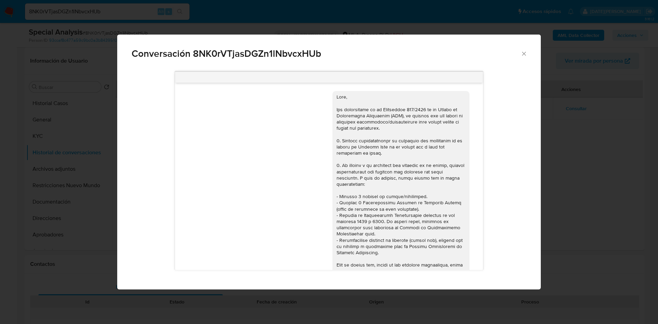
click at [525, 52] on icon "Cerrar" at bounding box center [523, 53] width 7 height 7
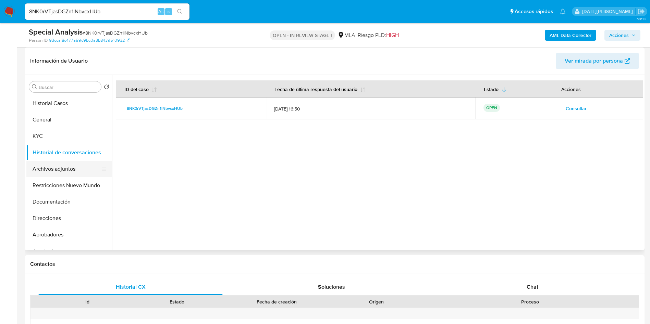
click at [61, 167] on button "Archivos adjuntos" at bounding box center [66, 169] width 80 height 16
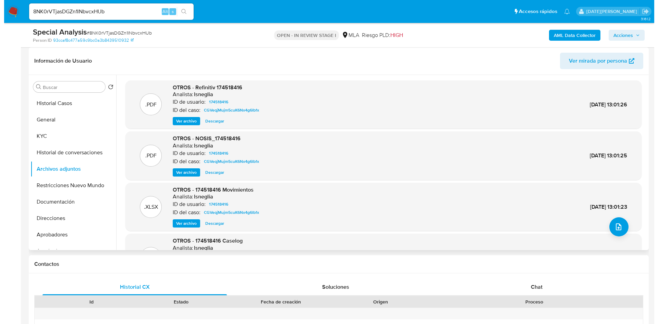
scroll to position [38, 0]
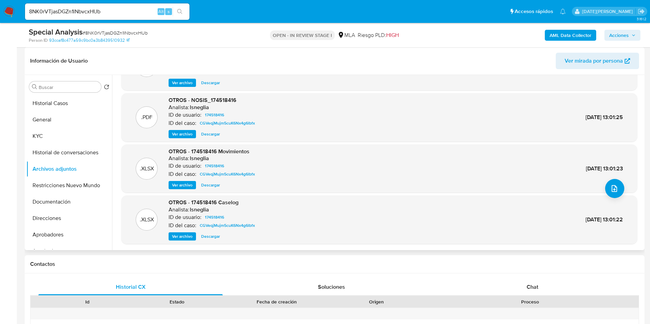
click at [186, 237] on span "Ver archivo" at bounding box center [182, 236] width 21 height 7
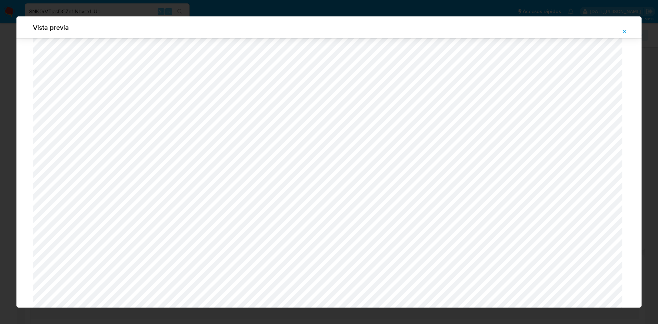
scroll to position [462, 0]
click at [624, 32] on icon "Attachment preview" at bounding box center [624, 31] width 3 height 3
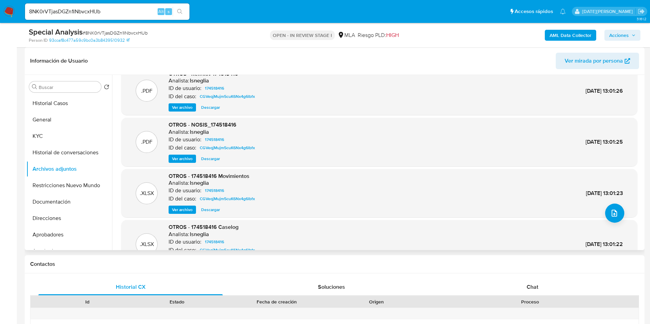
scroll to position [0, 0]
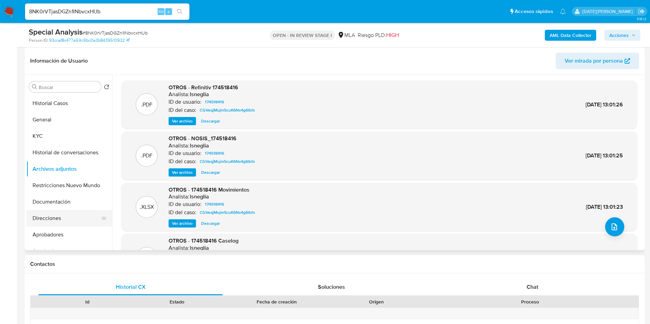
click at [81, 215] on button "Direcciones" at bounding box center [66, 218] width 80 height 16
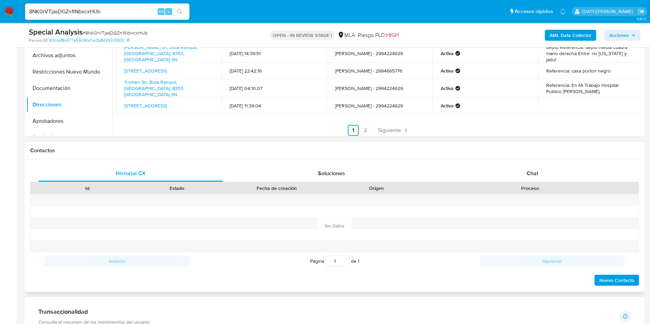
scroll to position [308, 0]
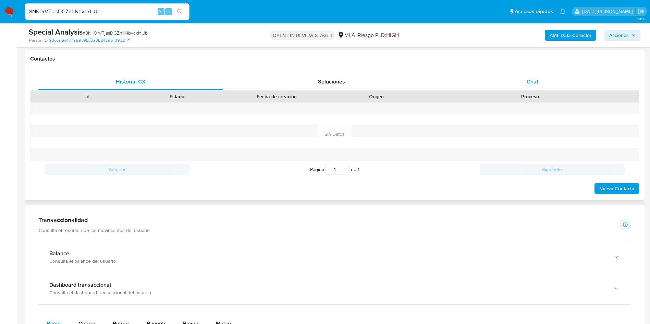
click at [539, 81] on div "Chat" at bounding box center [532, 82] width 184 height 16
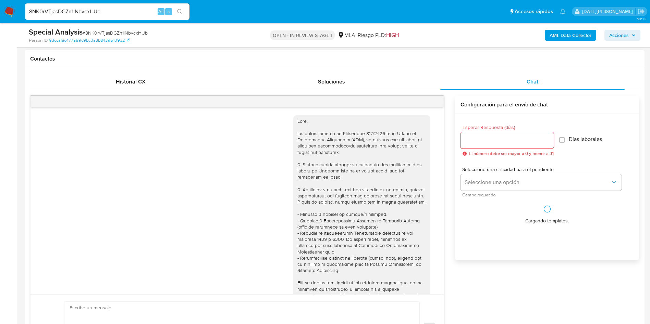
scroll to position [228, 0]
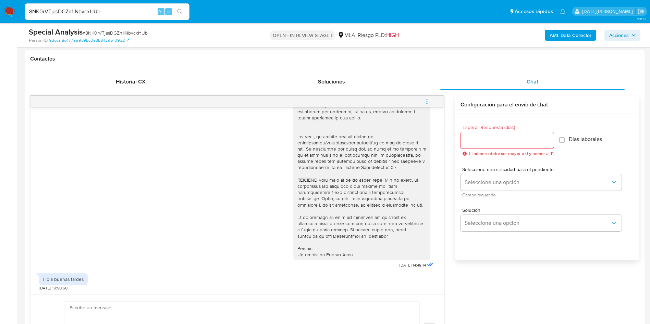
drag, startPoint x: 470, startPoint y: 130, endPoint x: 472, endPoint y: 133, distance: 3.7
click at [470, 130] on div "Esperar Respuesta (días) El número debe ser mayor a 0 y menor a 31" at bounding box center [506, 140] width 93 height 31
click at [473, 140] on input "Esperar Respuesta (días)" at bounding box center [506, 140] width 93 height 9
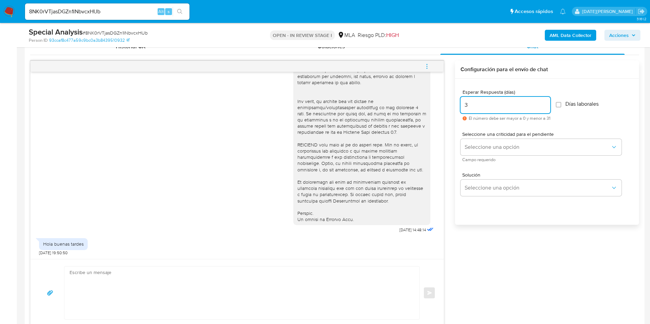
scroll to position [360, 0]
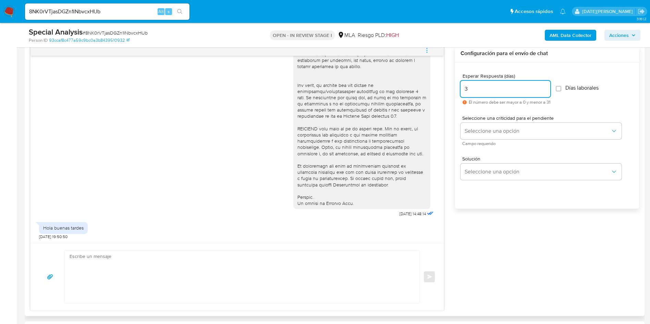
type input "3"
click at [134, 276] on textarea at bounding box center [240, 277] width 341 height 53
click at [123, 266] on textarea "/2mail" at bounding box center [240, 277] width 341 height 53
click at [123, 265] on textarea "/2mail" at bounding box center [240, 277] width 341 height 53
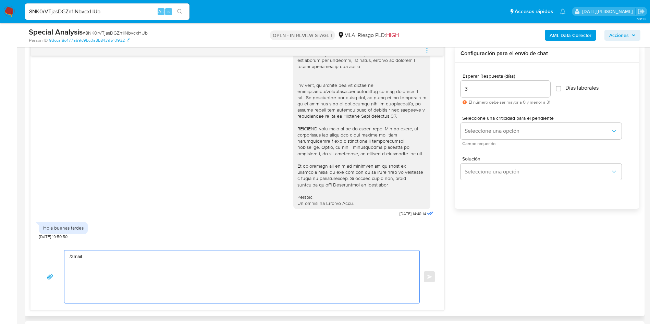
type textarea "/"
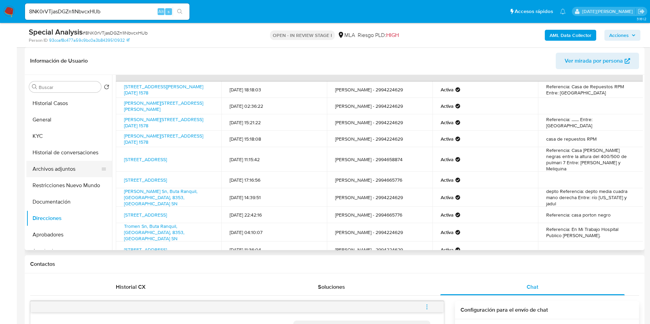
scroll to position [0, 0]
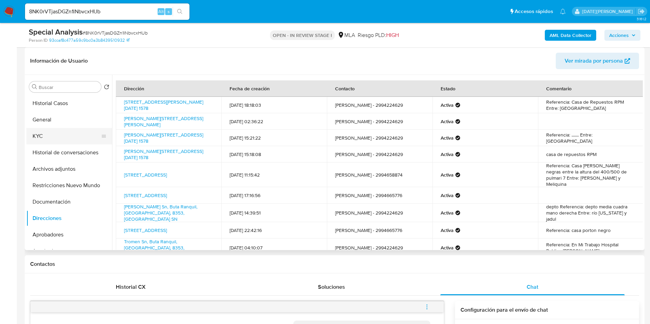
click at [40, 139] on button "KYC" at bounding box center [66, 136] width 80 height 16
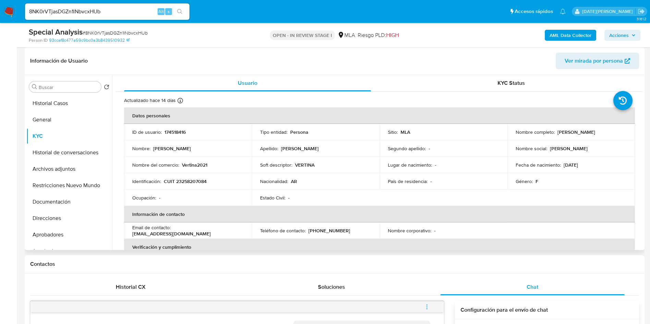
drag, startPoint x: 555, startPoint y: 130, endPoint x: 612, endPoint y: 134, distance: 57.3
click at [612, 134] on div "Nombre completo : Veronica Vertina Tapia" at bounding box center [571, 132] width 111 height 6
copy p "Veronica Vertina Tapia"
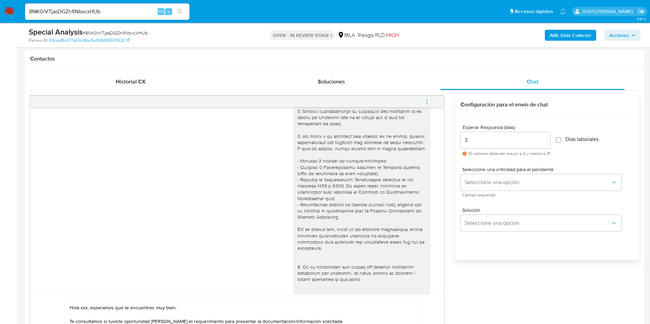
scroll to position [154, 0]
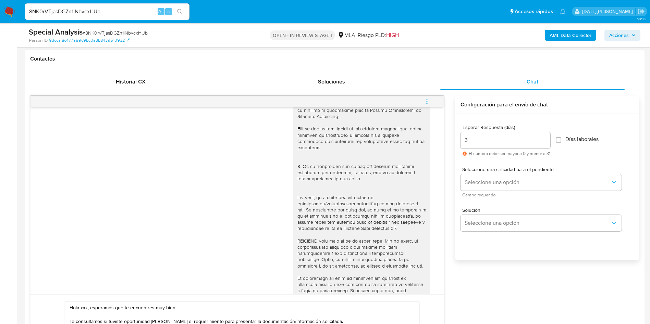
paste textarea "Veronica Vertina Tapia"
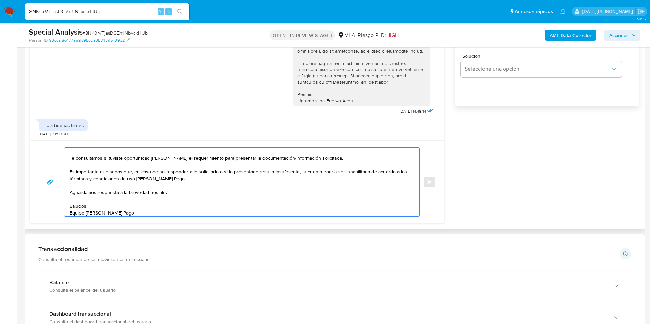
scroll to position [12, 0]
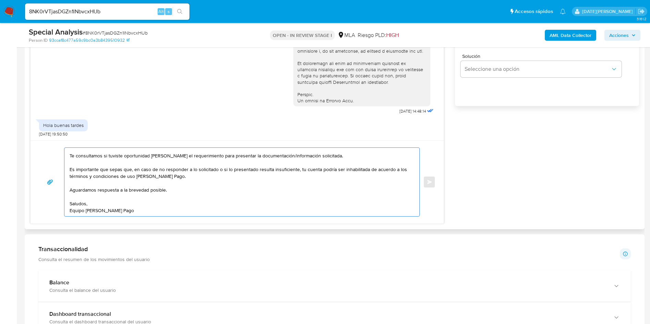
drag, startPoint x: 70, startPoint y: 181, endPoint x: 135, endPoint y: 215, distance: 72.8
click at [135, 215] on textarea "Hola Veronica Vertina Tapia, esperamos que te encuentres muy bien. Te consultam…" at bounding box center [240, 182] width 341 height 69
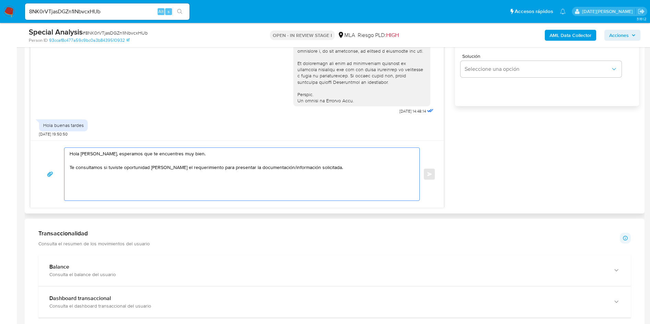
scroll to position [0, 0]
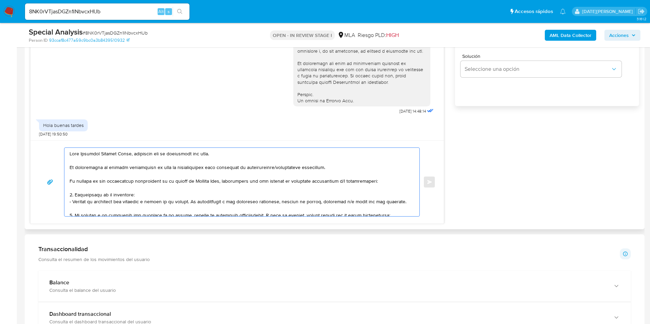
click at [86, 156] on textarea at bounding box center [240, 182] width 341 height 69
click at [0, 0] on lt-span "Ver ó nica" at bounding box center [0, 0] width 0 height 0
click at [129, 153] on textarea at bounding box center [240, 182] width 341 height 69
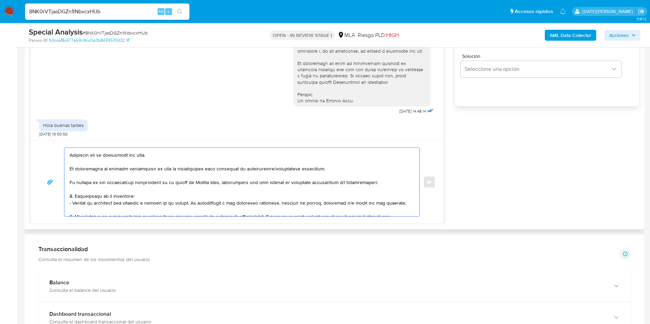
scroll to position [6, 0]
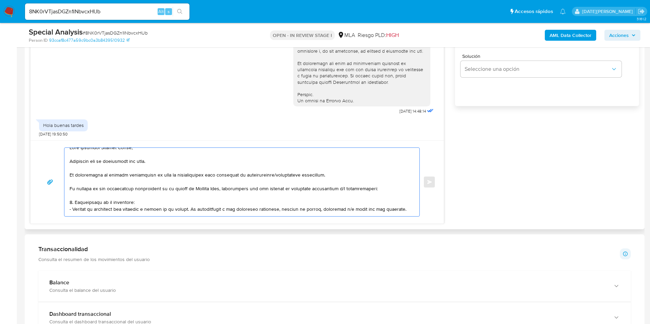
click at [347, 189] on textarea at bounding box center [240, 182] width 341 height 69
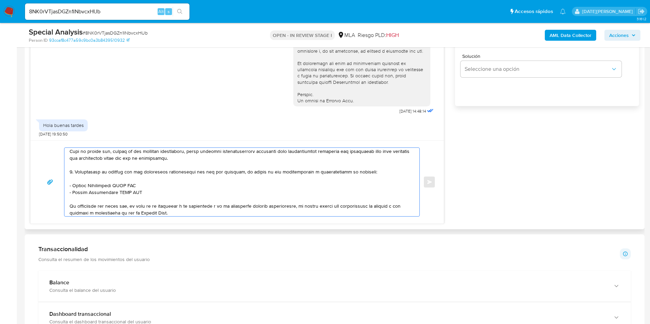
scroll to position [139, 0]
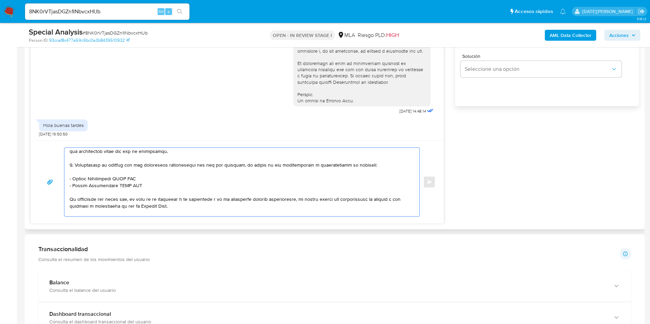
drag, startPoint x: 72, startPoint y: 179, endPoint x: 151, endPoint y: 177, distance: 79.5
click at [151, 177] on textarea at bounding box center [240, 182] width 341 height 69
click at [146, 181] on textarea at bounding box center [240, 182] width 341 height 69
drag, startPoint x: 72, startPoint y: 179, endPoint x: 140, endPoint y: 178, distance: 68.2
click at [140, 178] on textarea at bounding box center [240, 182] width 341 height 69
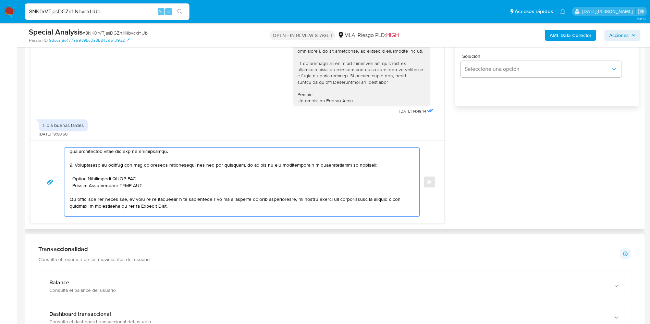
paste textarea "Martin Daniel Beltran"
drag, startPoint x: 73, startPoint y: 187, endPoint x: 153, endPoint y: 186, distance: 80.2
click at [153, 186] on textarea at bounding box center [240, 182] width 341 height 69
paste textarea "Hernan Guillermo Gomez"
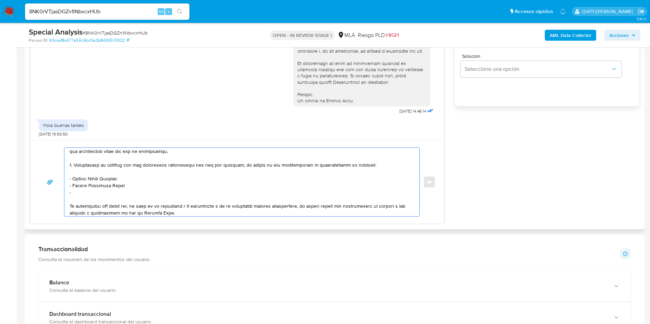
click at [82, 193] on textarea at bounding box center [240, 182] width 341 height 69
paste textarea "Victor Marcelo Calderon"
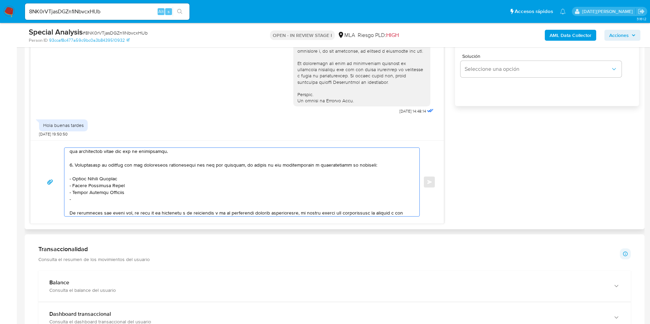
click at [86, 200] on textarea at bounding box center [240, 182] width 341 height 69
paste textarea "Gatica, Carlos Daniel"
click at [86, 206] on textarea at bounding box center [240, 182] width 341 height 69
paste textarea "Silvana, Eleana Luce"
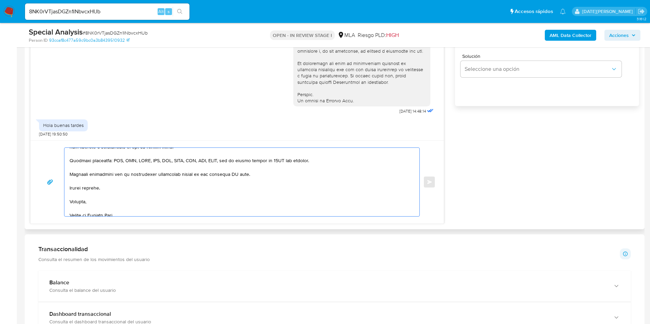
scroll to position [200, 0]
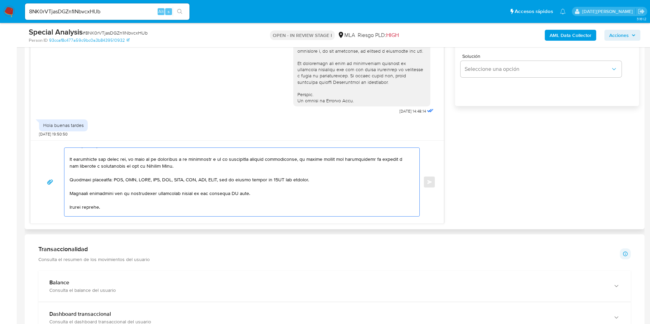
click at [233, 194] on textarea at bounding box center [240, 182] width 341 height 69
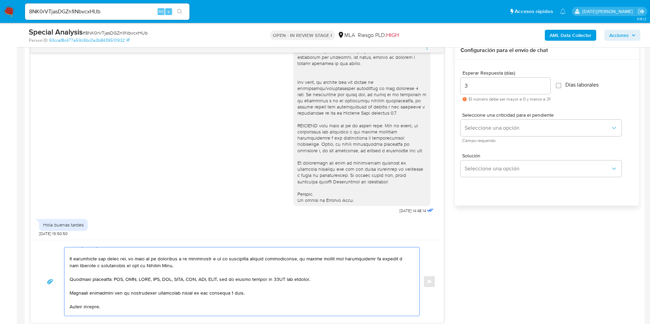
scroll to position [308, 0]
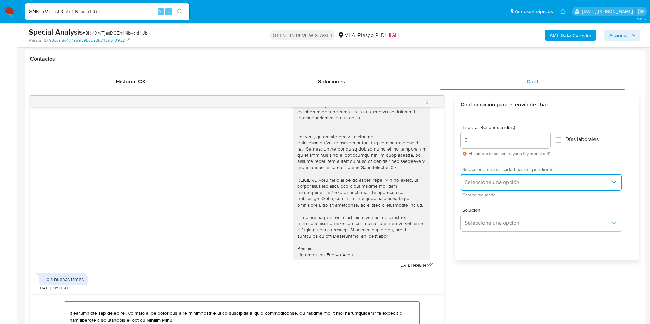
click at [490, 181] on span "Seleccione una opción" at bounding box center [537, 182] width 146 height 7
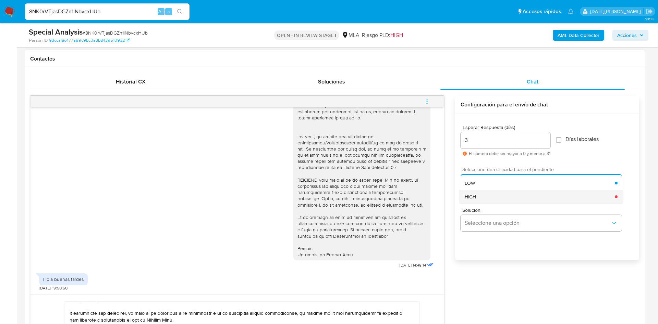
click at [485, 199] on div "HIGH" at bounding box center [539, 197] width 150 height 14
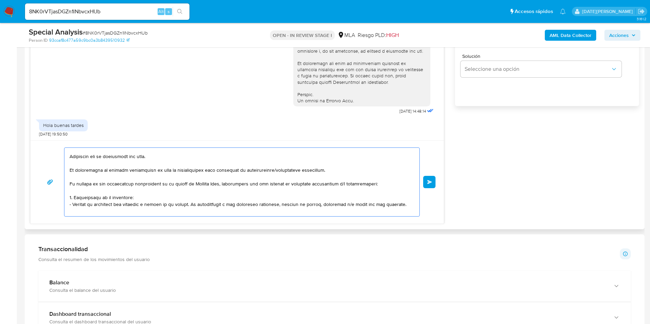
scroll to position [0, 0]
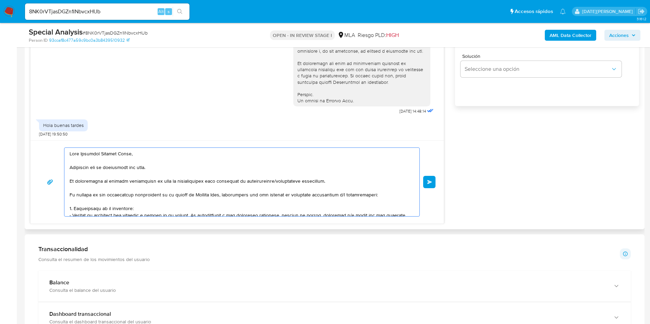
click at [79, 152] on textarea at bounding box center [240, 182] width 341 height 69
click at [145, 154] on textarea at bounding box center [240, 182] width 341 height 69
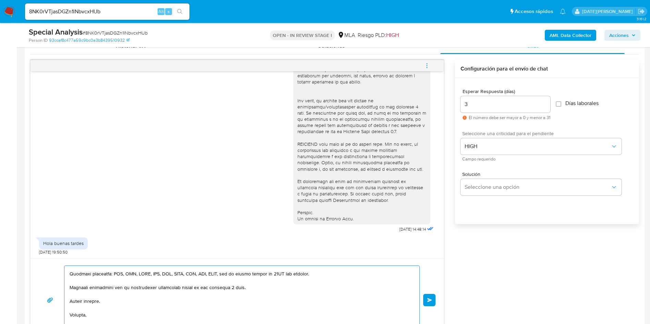
scroll to position [360, 0]
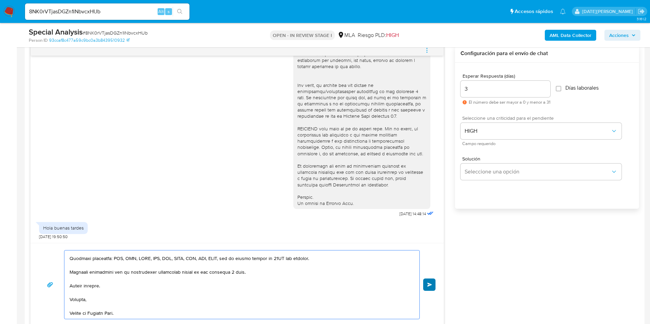
type textarea "Hola, Verónica Vertina Tapia. Esperamos que te encuentres muy bien. Te consulta…"
click at [431, 284] on span "Enviar" at bounding box center [429, 285] width 5 height 4
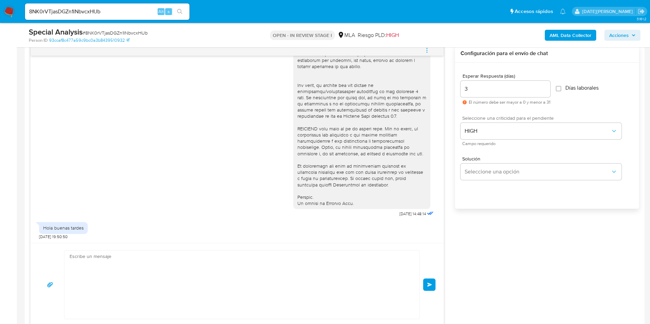
scroll to position [659, 0]
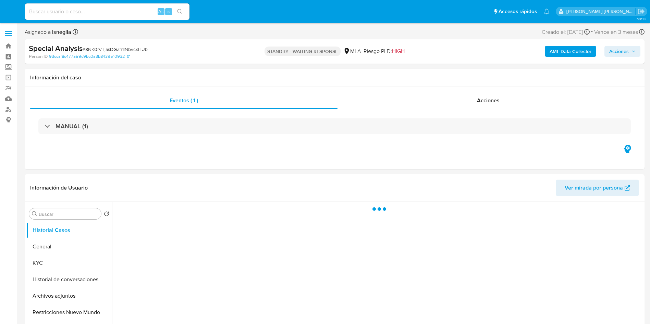
select select "10"
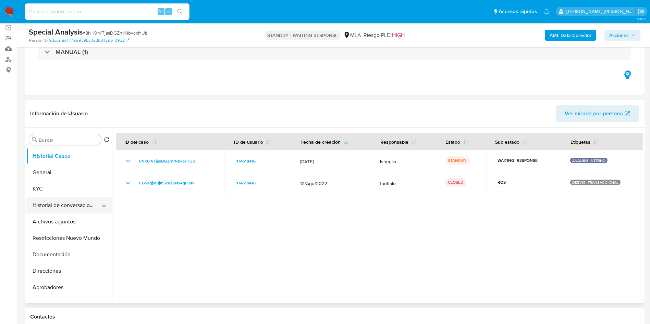
scroll to position [51, 0]
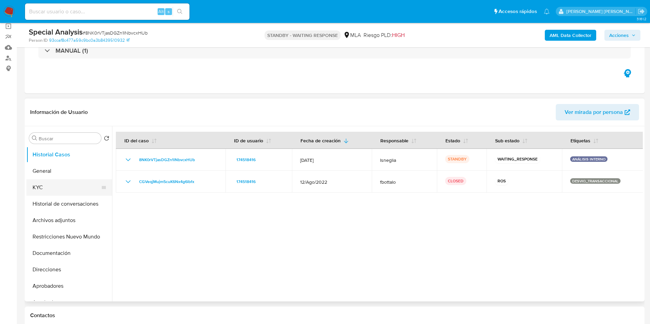
click at [50, 188] on button "KYC" at bounding box center [66, 187] width 80 height 16
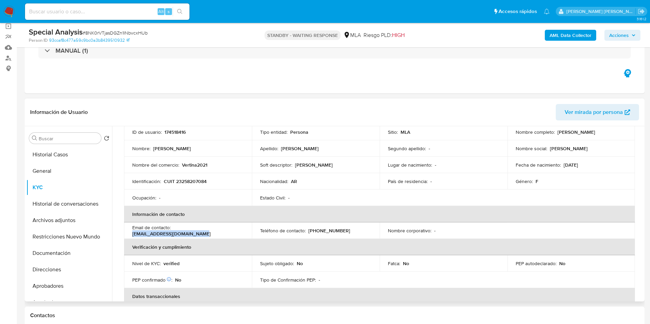
drag, startPoint x: 173, startPoint y: 232, endPoint x: 247, endPoint y: 235, distance: 74.4
click at [247, 235] on td "Email de contacto : amantesdelpedal@hotmail.com" at bounding box center [188, 231] width 128 height 16
copy p "amantesdelpedal@hotmail.com"
drag, startPoint x: 308, startPoint y: 230, endPoint x: 343, endPoint y: 230, distance: 35.3
click at [343, 230] on div "Teléfono de contacto : (299) 4224629" at bounding box center [315, 231] width 111 height 6
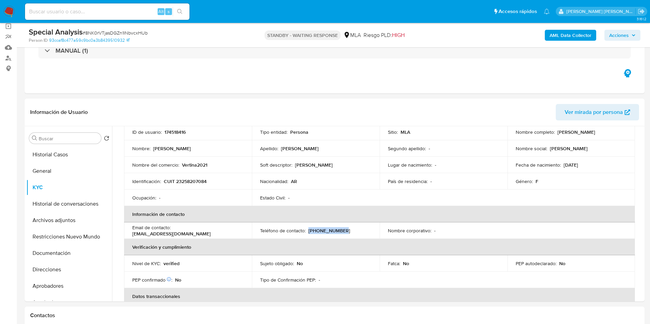
copy p "(299) 4224629"
click at [62, 269] on button "Direcciones" at bounding box center [66, 270] width 80 height 16
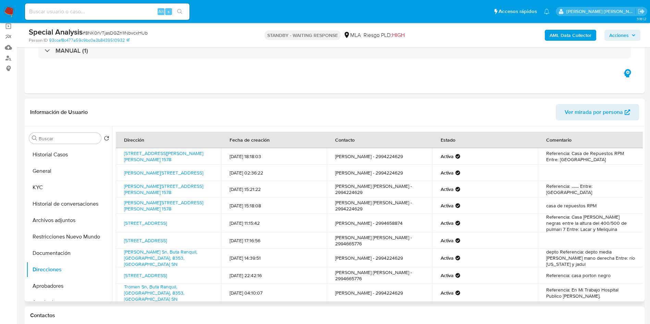
scroll to position [46, 0]
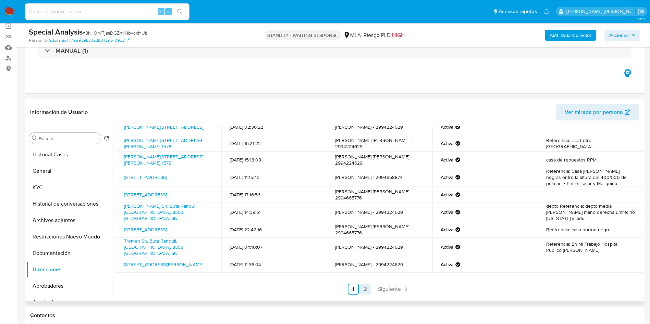
click at [364, 287] on link "2" at bounding box center [365, 289] width 11 height 11
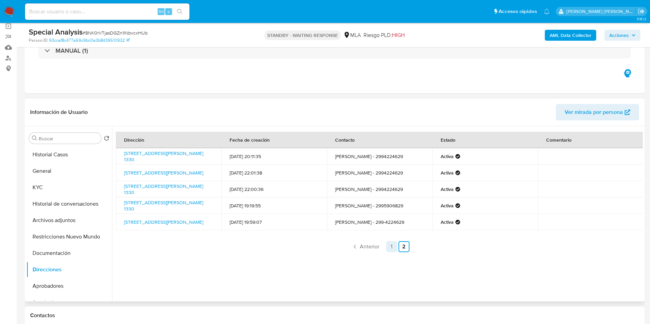
click at [390, 247] on link "1" at bounding box center [391, 246] width 11 height 11
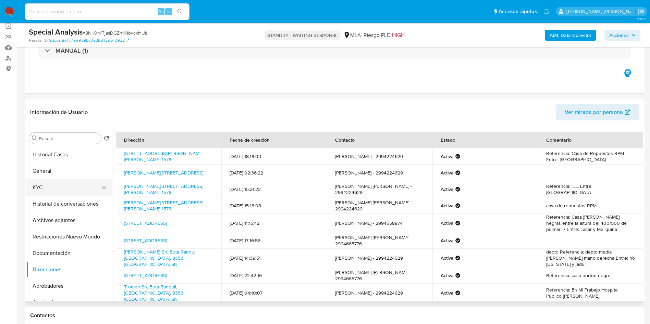
click at [41, 187] on button "KYC" at bounding box center [66, 187] width 80 height 16
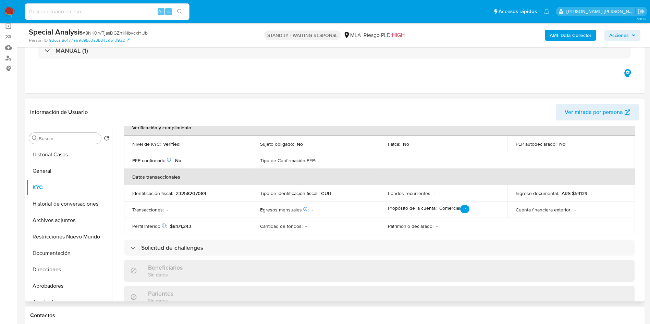
scroll to position [168, 0]
